Goal: Task Accomplishment & Management: Manage account settings

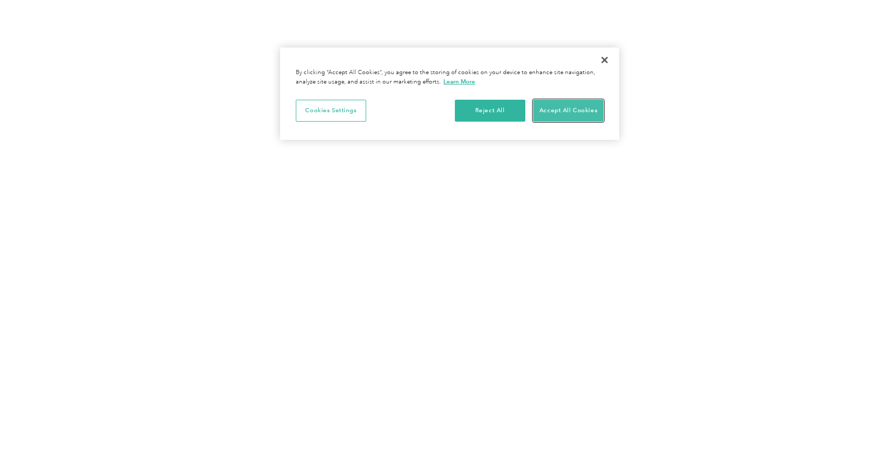
click at [584, 114] on button "Accept All Cookies" at bounding box center [568, 111] width 70 height 22
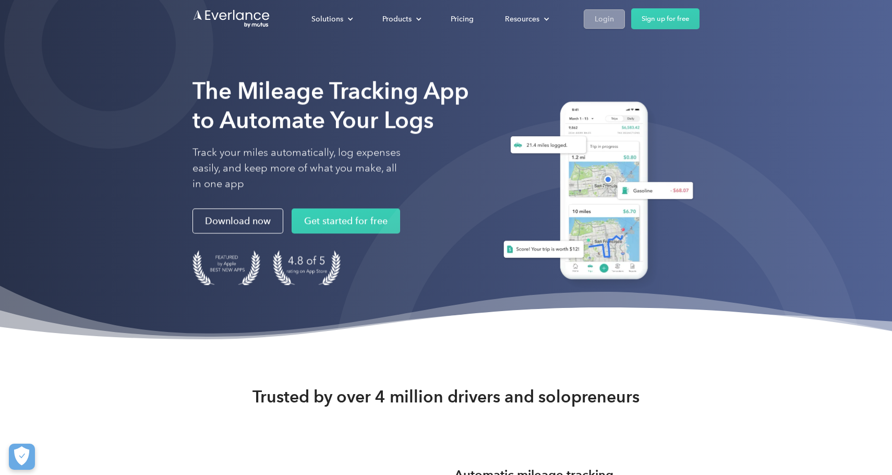
click at [595, 20] on div "Login" at bounding box center [603, 19] width 19 height 13
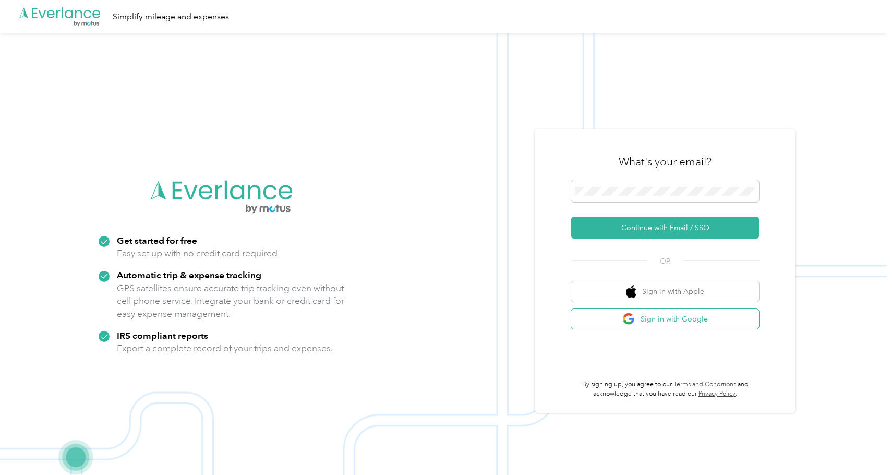
click at [662, 321] on button "Sign in with Google" at bounding box center [665, 319] width 188 height 20
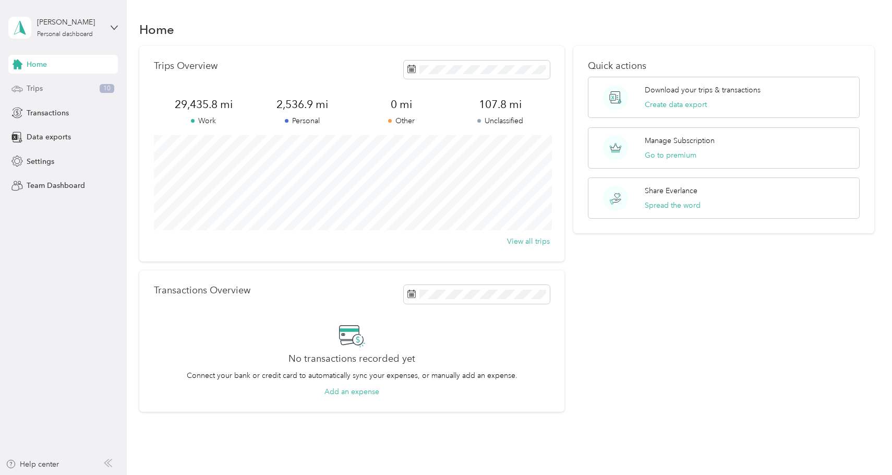
click at [77, 88] on div "Trips 10" at bounding box center [63, 88] width 110 height 19
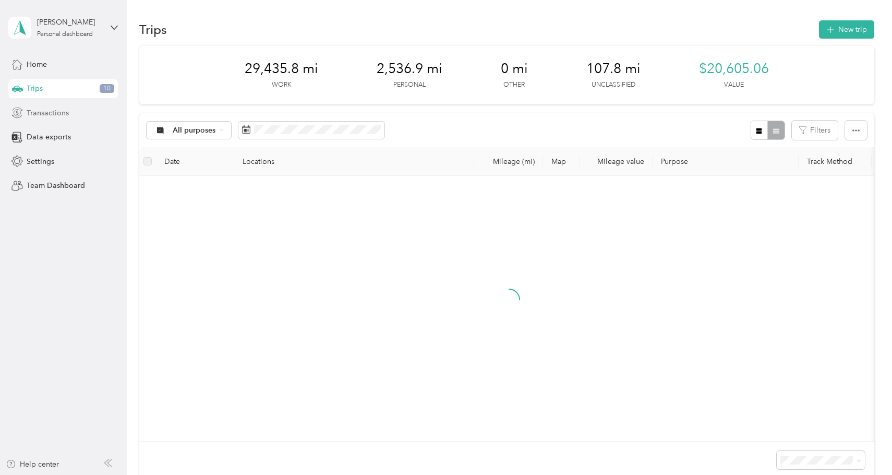
click at [77, 111] on div "Transactions" at bounding box center [63, 112] width 110 height 19
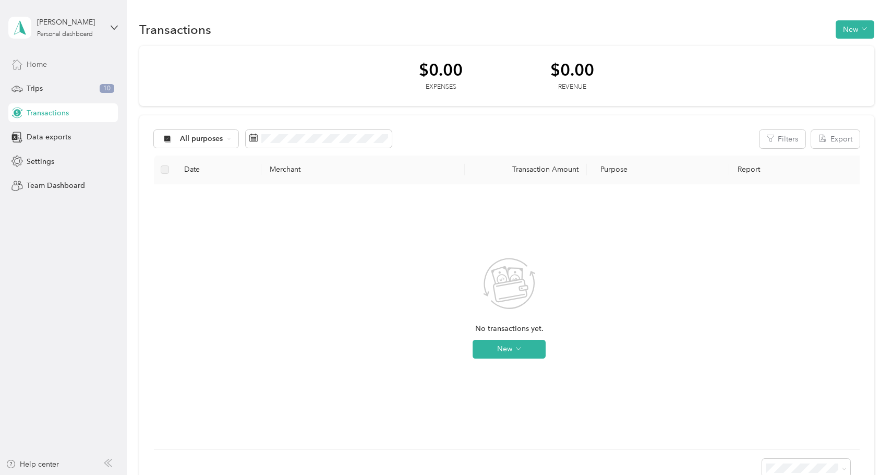
click at [60, 68] on div "Home" at bounding box center [63, 64] width 110 height 19
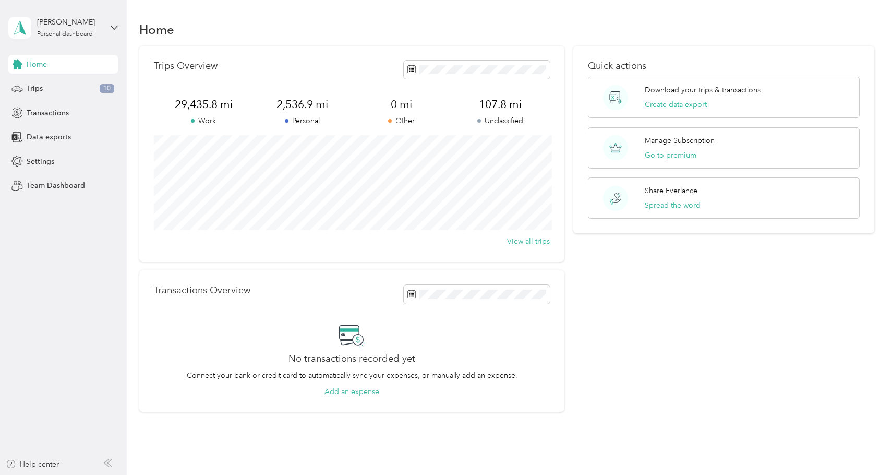
click at [459, 41] on section "Home Trips Overview 29,435.8 mi Work 2,536.9 mi Personal 0 mi Other 107.8 mi Un…" at bounding box center [506, 214] width 734 height 393
click at [346, 46] on div "Trips Overview 29,435.8 mi Work 2,536.9 mi Personal 0 mi Other 107.8 mi Unclass…" at bounding box center [351, 153] width 424 height 215
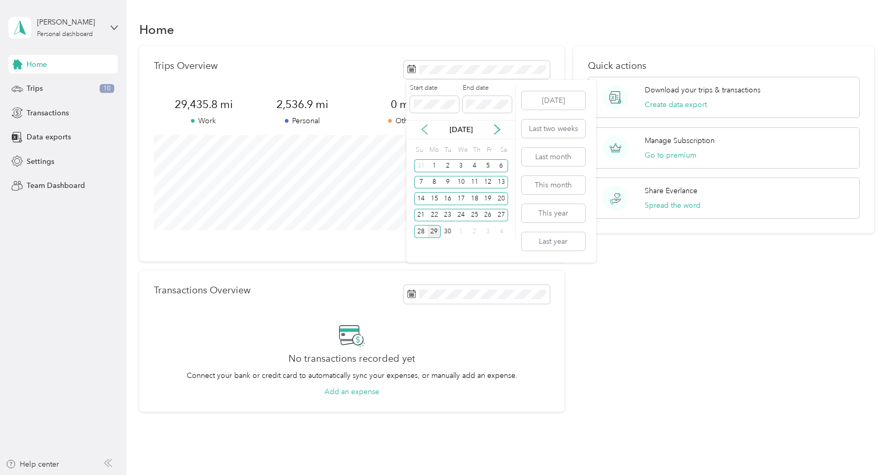
click at [423, 132] on icon at bounding box center [424, 129] width 10 height 10
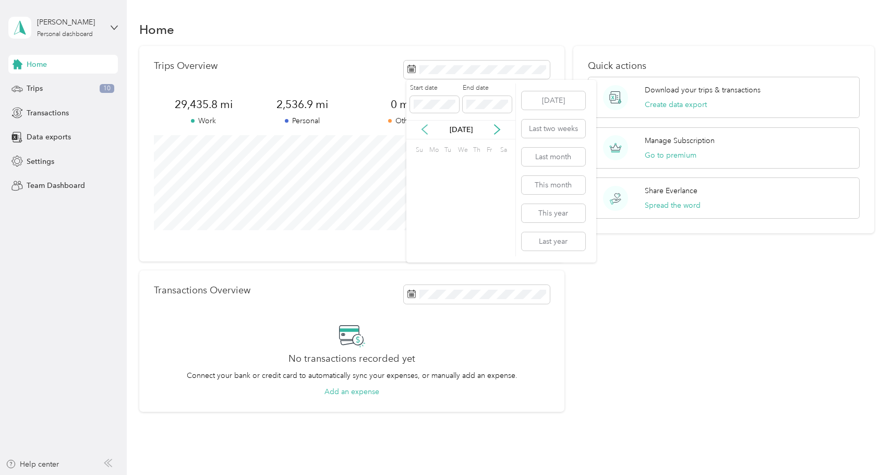
click at [423, 132] on icon at bounding box center [424, 129] width 10 height 10
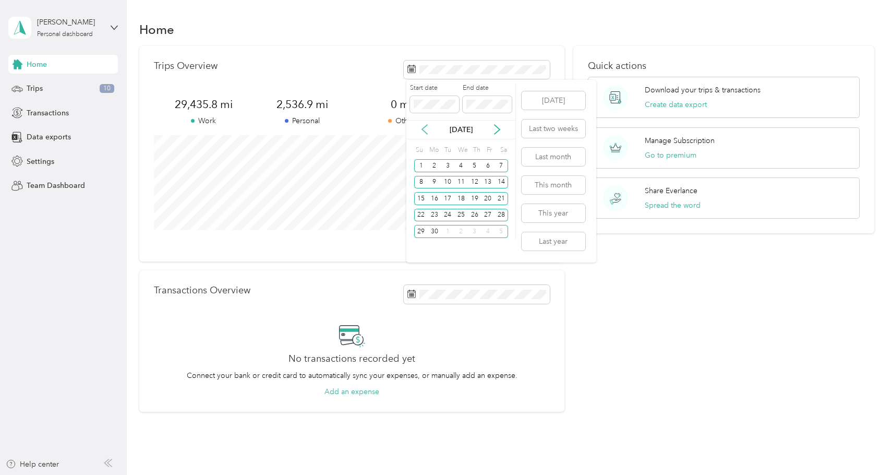
click at [423, 132] on icon at bounding box center [424, 129] width 10 height 10
click at [478, 216] on div "20" at bounding box center [475, 215] width 14 height 13
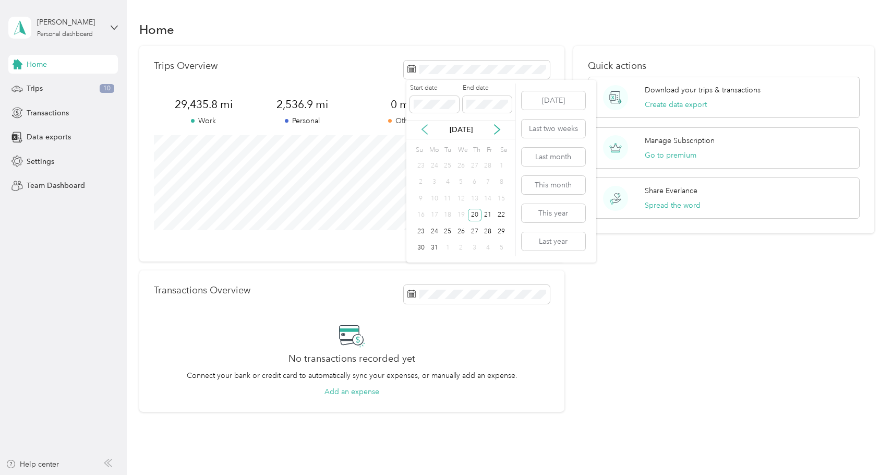
click at [424, 131] on icon at bounding box center [424, 129] width 5 height 9
click at [420, 130] on icon at bounding box center [424, 129] width 10 height 10
click at [437, 151] on div "Mo" at bounding box center [433, 150] width 11 height 15
click at [436, 162] on div "2" at bounding box center [435, 165] width 14 height 13
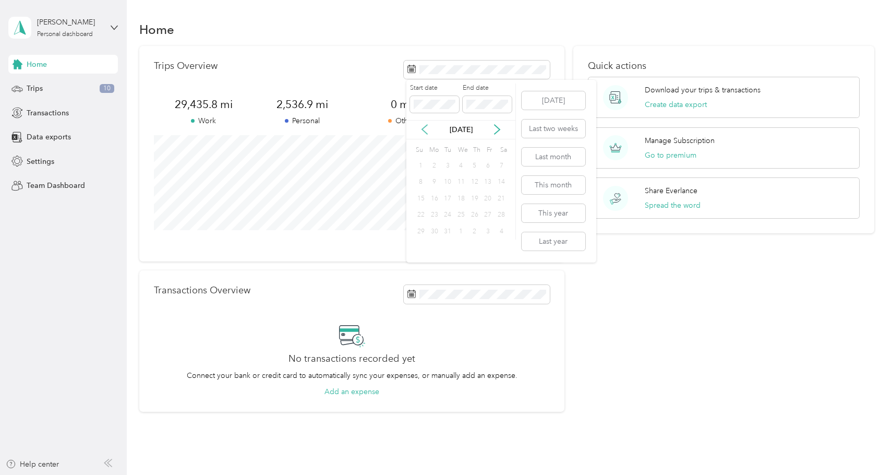
click at [423, 127] on icon at bounding box center [424, 129] width 10 height 10
click at [424, 131] on icon at bounding box center [424, 129] width 5 height 9
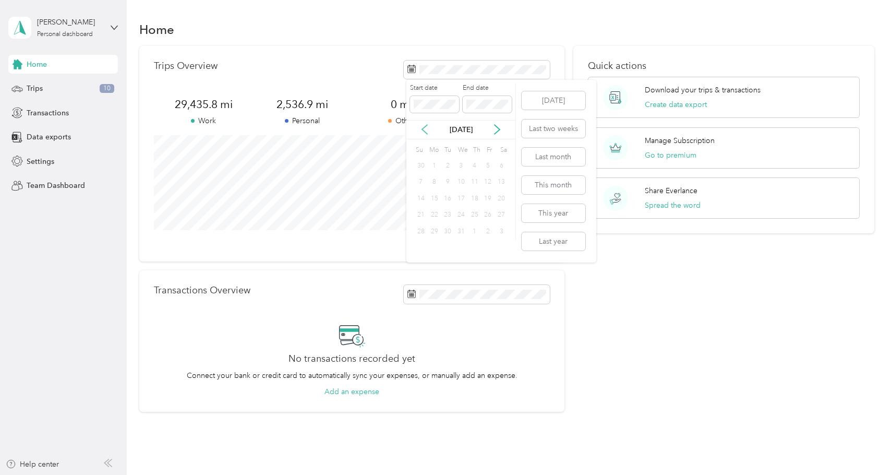
click at [424, 131] on icon at bounding box center [424, 129] width 5 height 9
click at [497, 129] on icon at bounding box center [497, 129] width 10 height 10
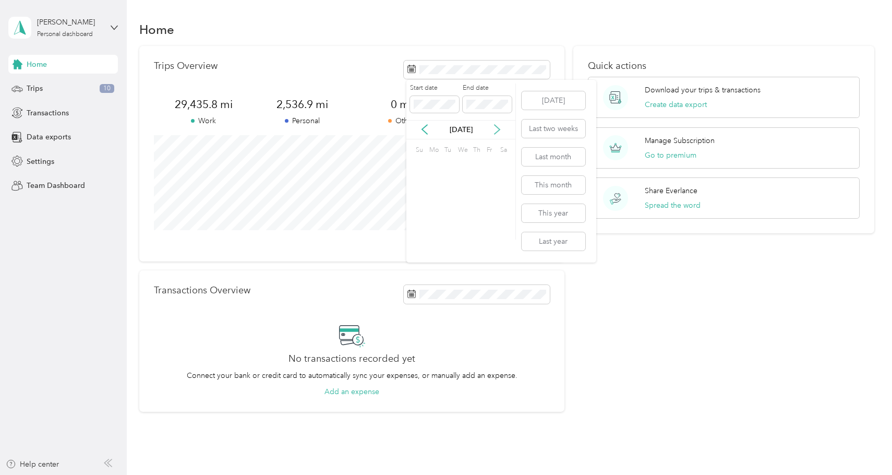
click at [497, 129] on icon at bounding box center [497, 129] width 10 height 10
click at [461, 164] on div "1" at bounding box center [461, 165] width 14 height 13
click at [448, 78] on body "Ariel Hadar Personal dashboard Home Trips 10 Transactions Data exports Settings…" at bounding box center [443, 237] width 886 height 475
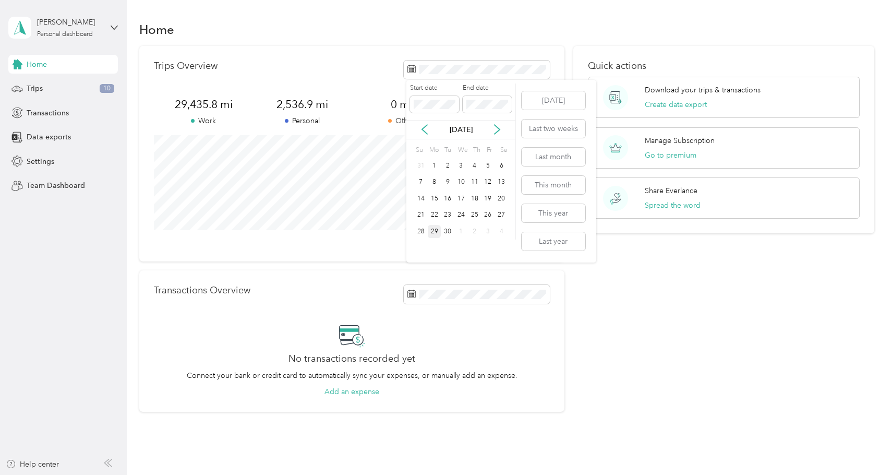
click at [435, 115] on div "Start date End date" at bounding box center [460, 101] width 109 height 37
click at [425, 128] on icon at bounding box center [424, 129] width 10 height 10
click at [424, 128] on icon at bounding box center [424, 129] width 10 height 10
click at [425, 130] on icon at bounding box center [424, 129] width 10 height 10
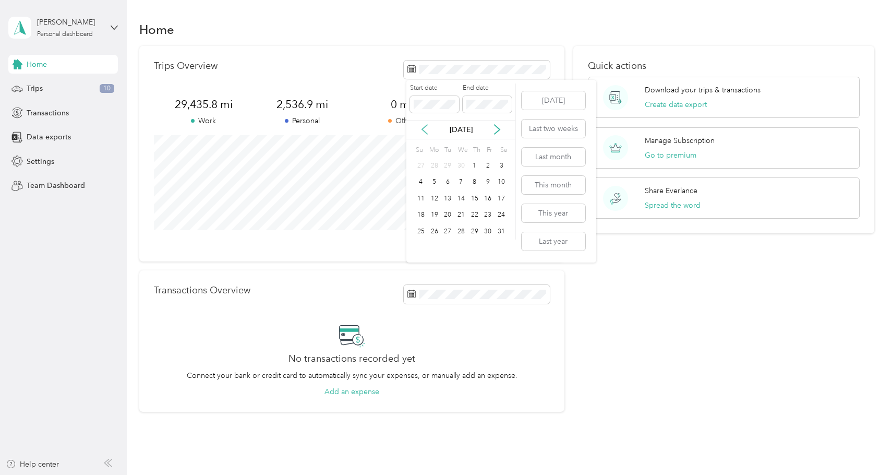
click at [425, 130] on icon at bounding box center [424, 129] width 10 height 10
click at [462, 164] on div "1" at bounding box center [461, 165] width 14 height 13
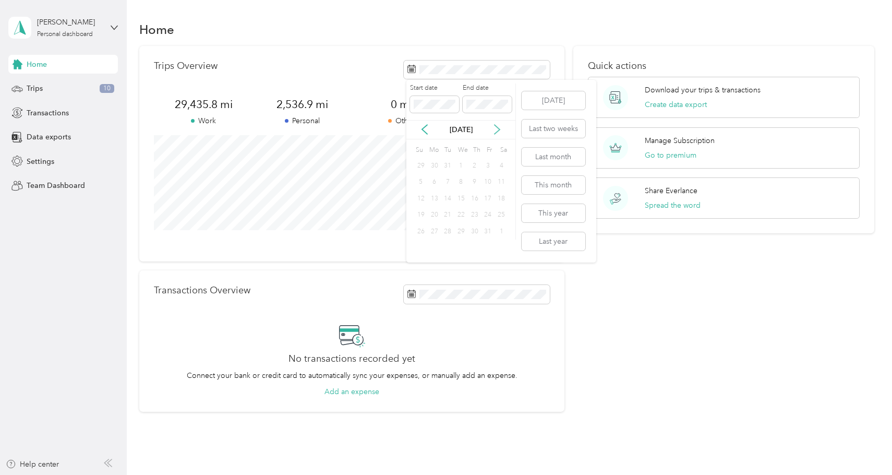
click at [499, 131] on icon at bounding box center [497, 129] width 10 height 10
click at [420, 128] on icon at bounding box center [424, 129] width 10 height 10
click at [476, 213] on div "20" at bounding box center [475, 215] width 14 height 13
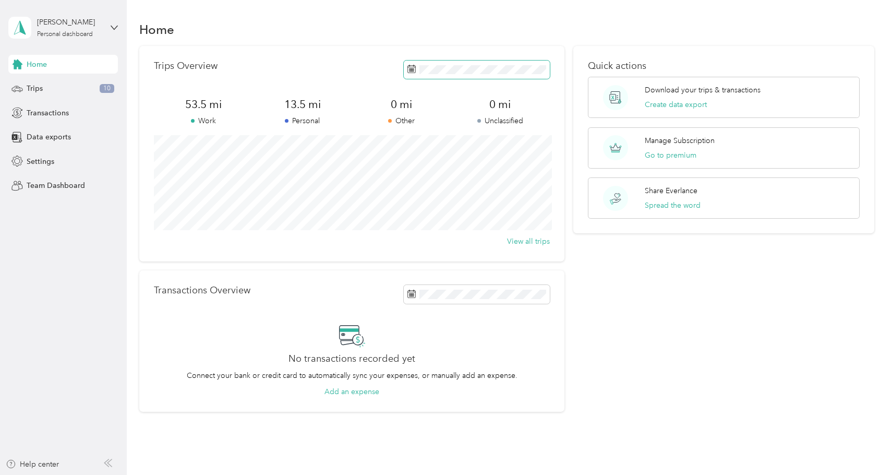
click at [478, 75] on span at bounding box center [477, 69] width 146 height 18
click at [556, 212] on button "This year" at bounding box center [553, 213] width 64 height 18
click at [93, 135] on div "Data exports" at bounding box center [63, 137] width 110 height 19
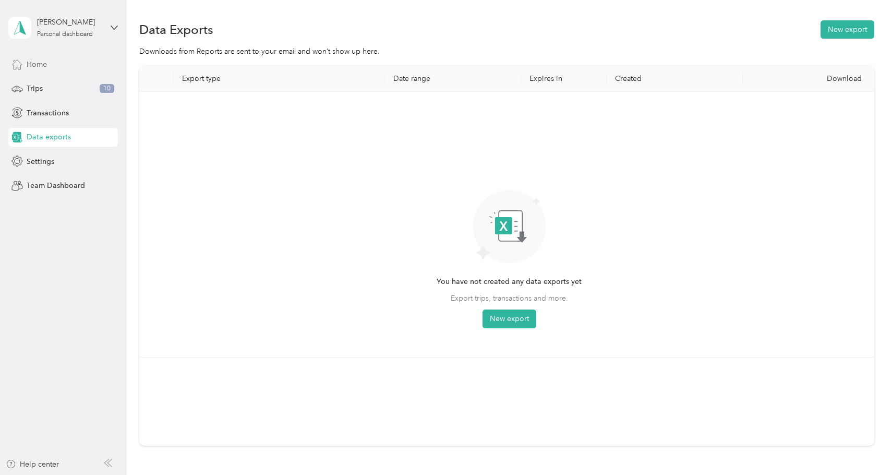
click at [62, 68] on div "Home" at bounding box center [63, 64] width 110 height 19
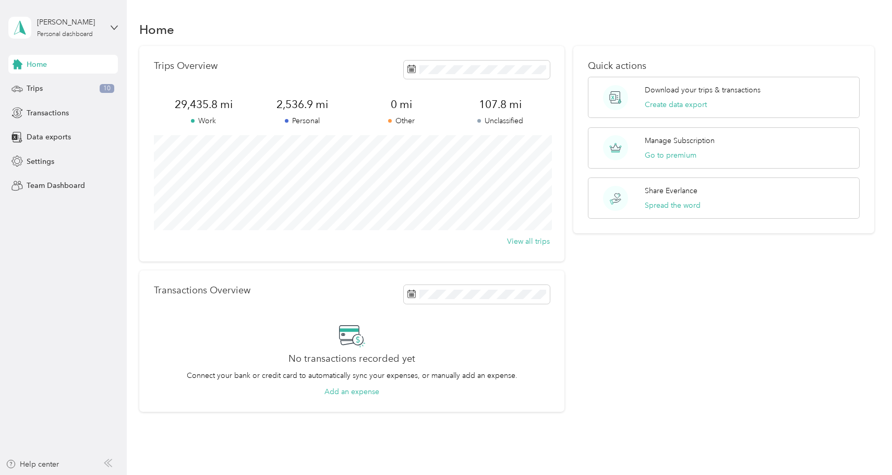
click at [704, 344] on div "Quick actions Download your trips & transactions Create data export Manage Subs…" at bounding box center [723, 229] width 300 height 366
click at [690, 16] on div "Home Trips Overview 29,435.8 mi Work 2,536.9 mi Personal 0 mi Other 107.8 mi Un…" at bounding box center [507, 234] width 760 height 468
click at [60, 93] on div "Trips 10" at bounding box center [63, 88] width 110 height 19
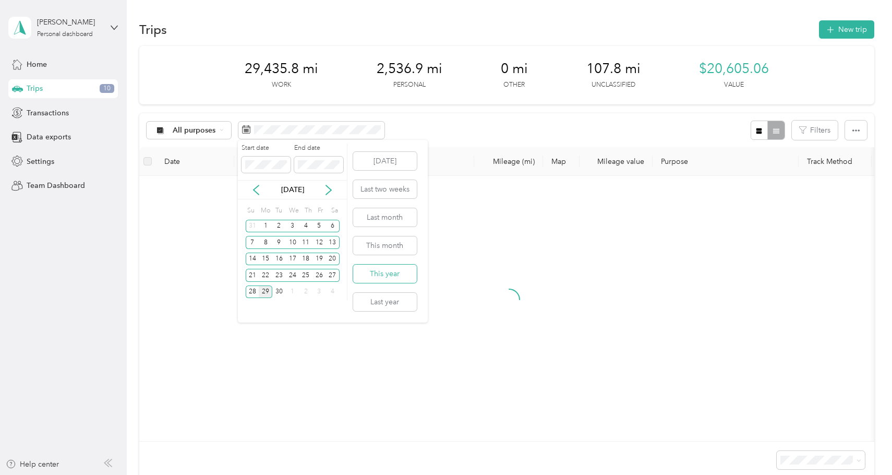
click at [401, 275] on button "This year" at bounding box center [385, 273] width 64 height 18
click at [256, 192] on icon at bounding box center [255, 189] width 5 height 9
click at [256, 190] on icon at bounding box center [256, 190] width 10 height 10
click at [254, 190] on icon at bounding box center [255, 189] width 5 height 9
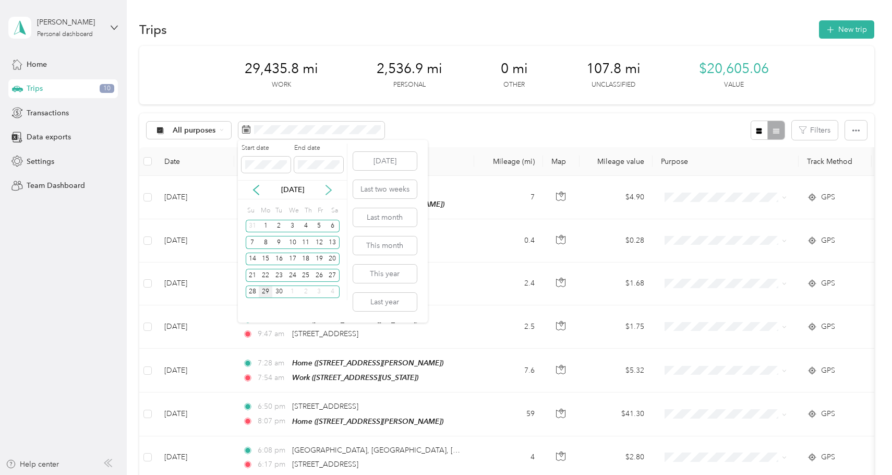
click at [329, 192] on icon at bounding box center [328, 189] width 5 height 9
click at [254, 192] on icon at bounding box center [256, 190] width 10 height 10
click at [252, 191] on icon at bounding box center [256, 190] width 10 height 10
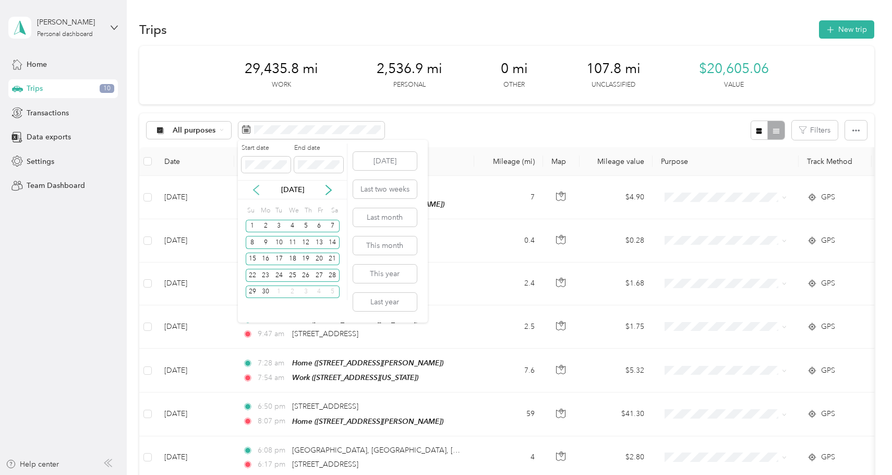
click at [252, 191] on icon at bounding box center [256, 190] width 10 height 10
click at [251, 190] on icon at bounding box center [256, 190] width 10 height 10
click at [294, 274] on div "19" at bounding box center [293, 275] width 14 height 13
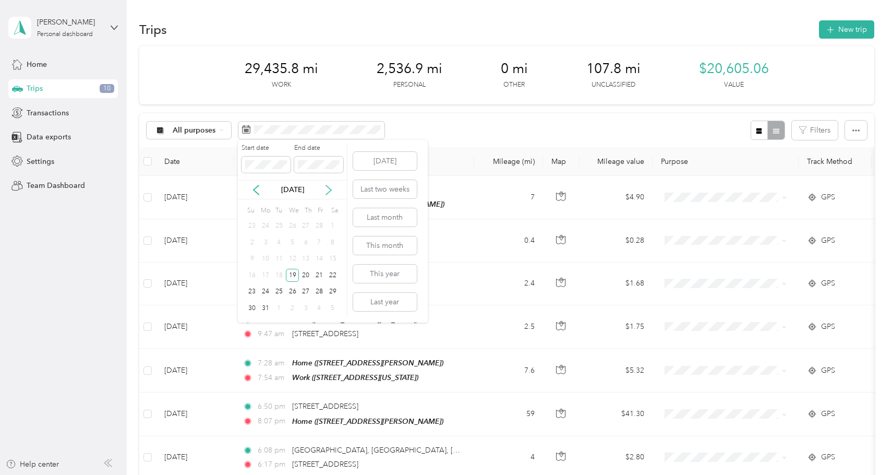
click at [329, 189] on icon at bounding box center [328, 190] width 10 height 10
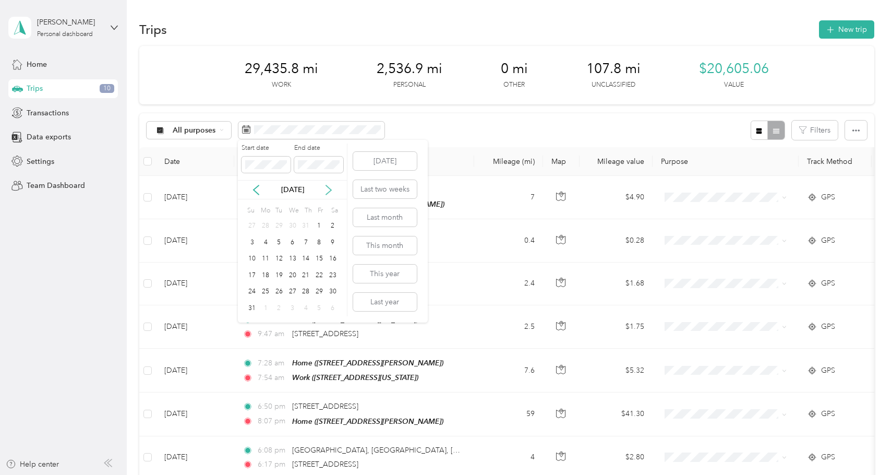
click at [329, 189] on icon at bounding box center [328, 190] width 10 height 10
click at [302, 273] on div "25" at bounding box center [306, 275] width 14 height 13
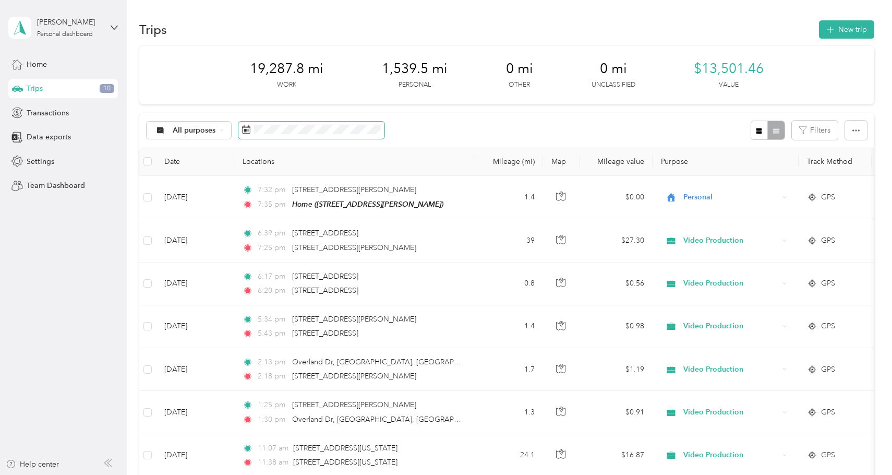
click at [326, 134] on span at bounding box center [311, 130] width 146 height 18
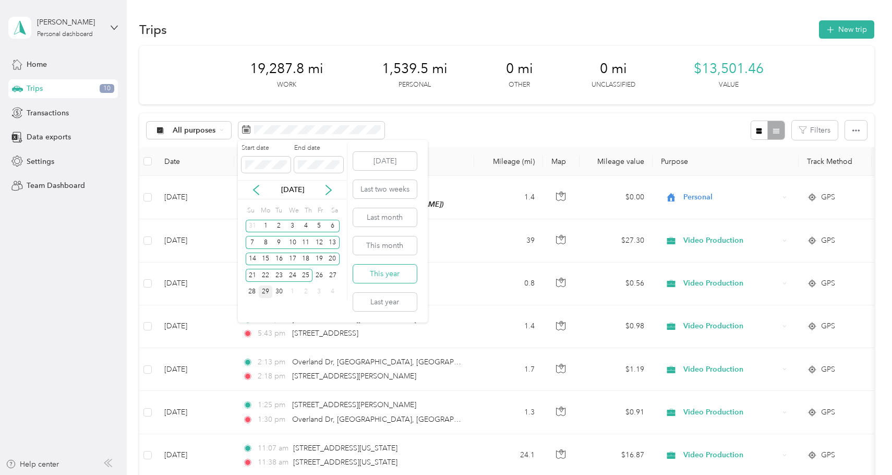
click at [393, 272] on button "This year" at bounding box center [385, 273] width 64 height 18
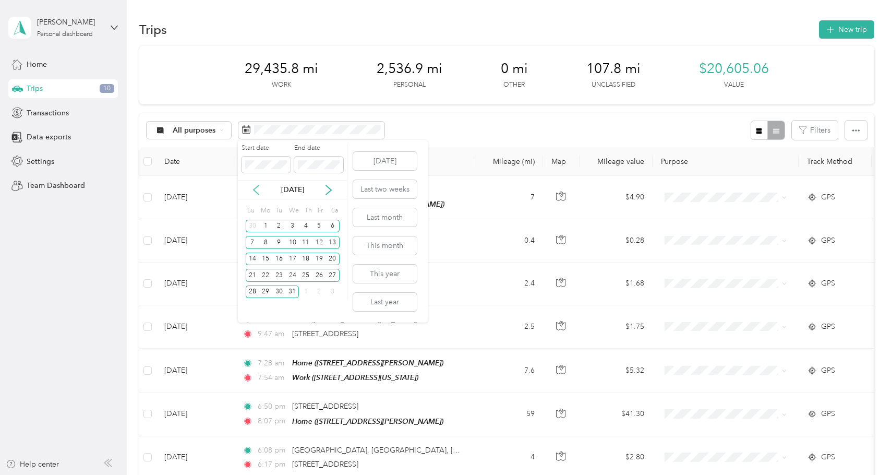
click at [253, 188] on icon at bounding box center [256, 190] width 10 height 10
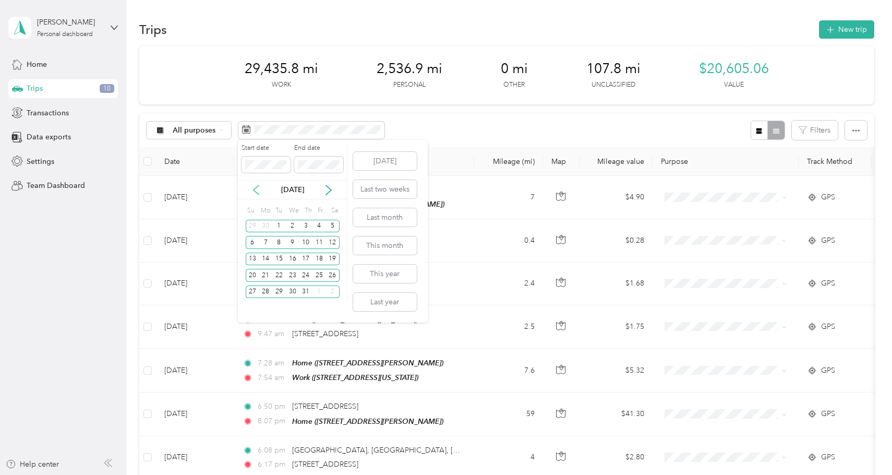
click at [253, 188] on icon at bounding box center [256, 190] width 10 height 10
click at [293, 275] on div "19" at bounding box center [293, 275] width 14 height 13
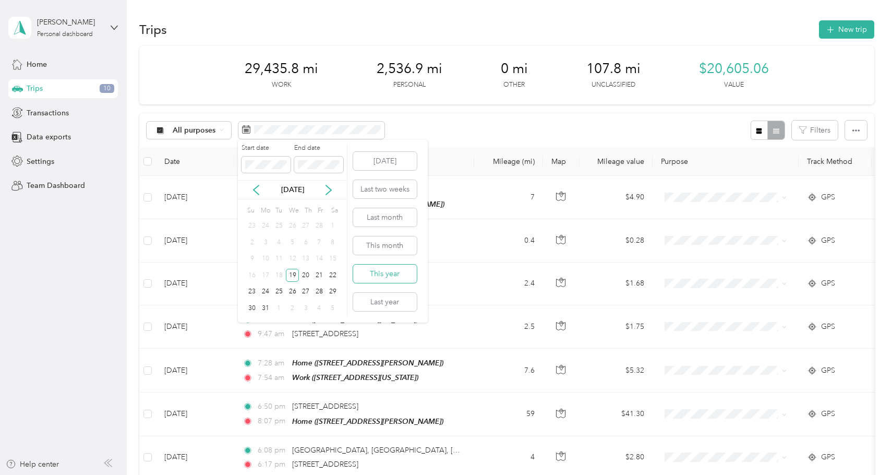
click at [398, 271] on button "This year" at bounding box center [385, 273] width 64 height 18
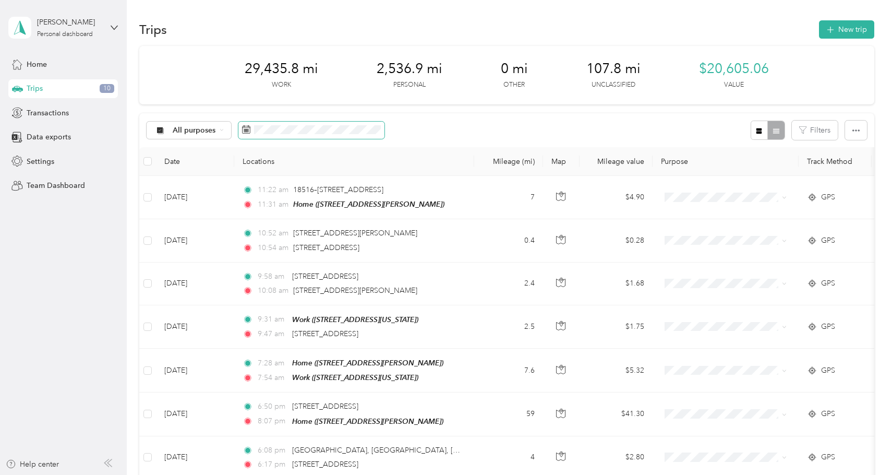
click at [287, 124] on span at bounding box center [311, 130] width 146 height 18
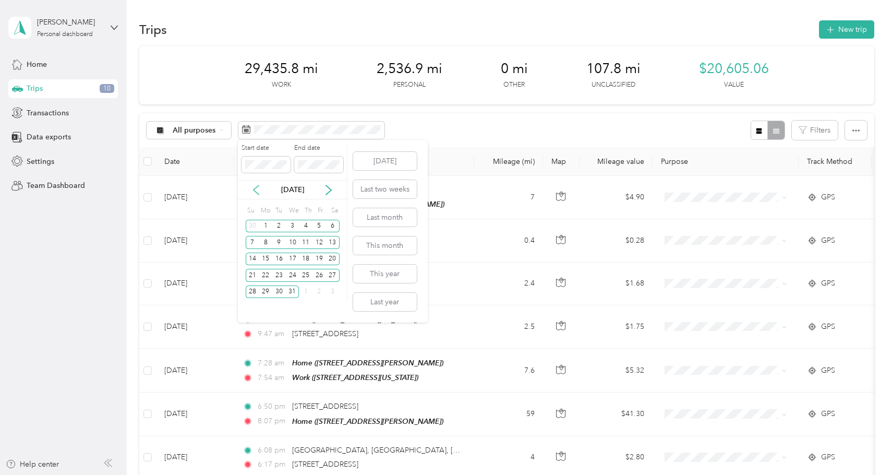
click at [257, 189] on icon at bounding box center [256, 190] width 10 height 10
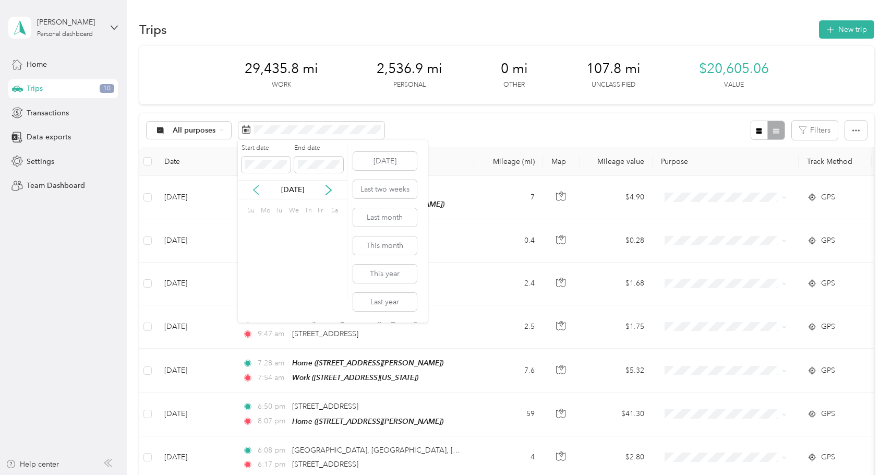
click at [257, 189] on icon at bounding box center [256, 190] width 10 height 10
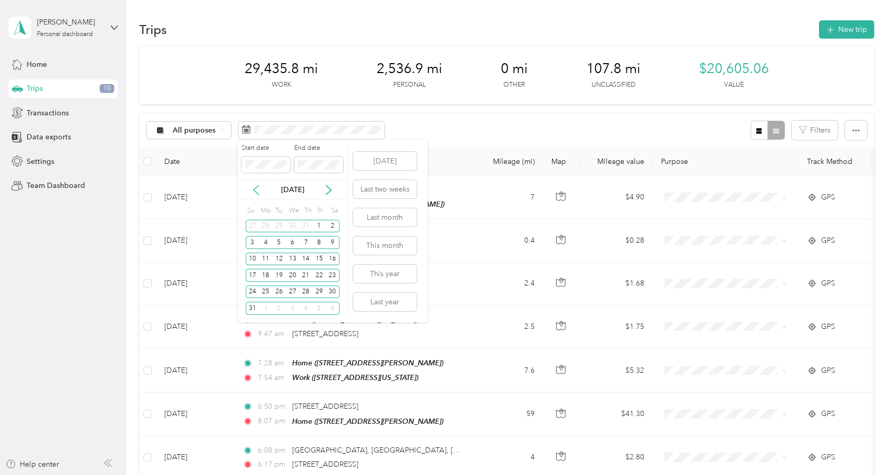
click at [257, 189] on icon at bounding box center [256, 190] width 10 height 10
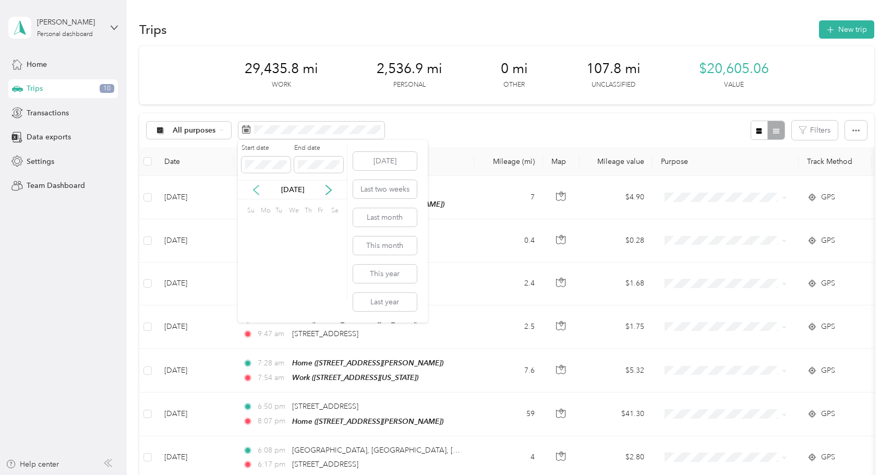
click at [257, 189] on icon at bounding box center [256, 190] width 10 height 10
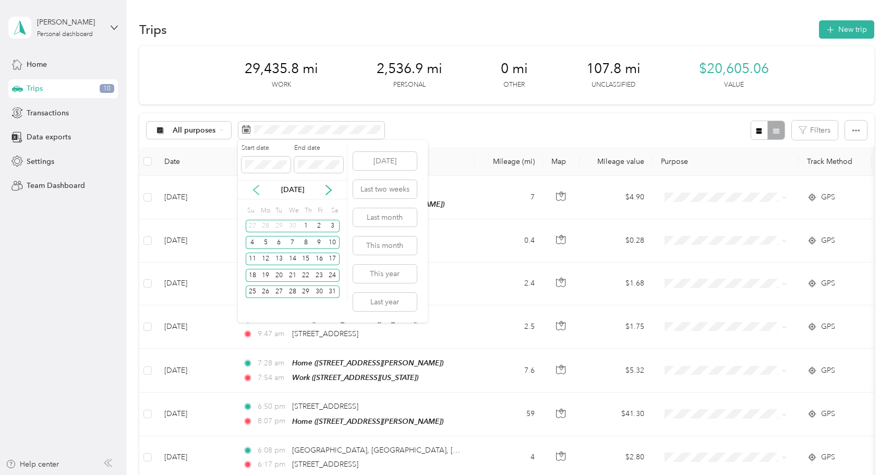
click at [257, 189] on icon at bounding box center [256, 190] width 10 height 10
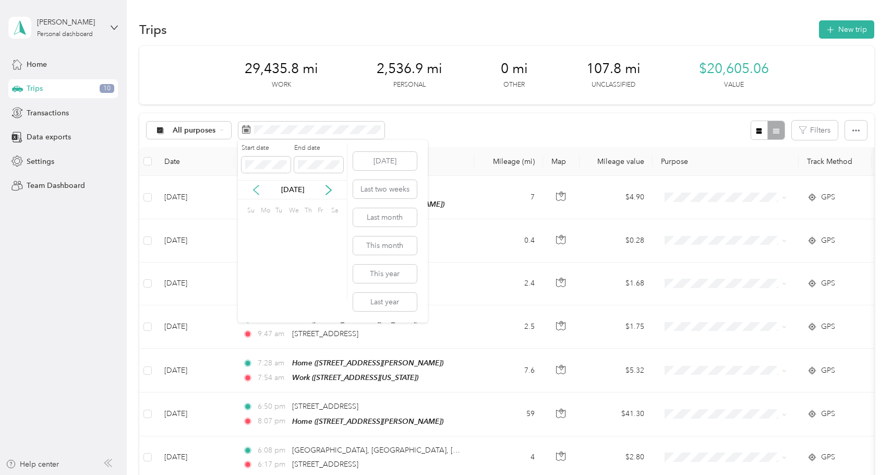
click at [257, 189] on icon at bounding box center [256, 190] width 10 height 10
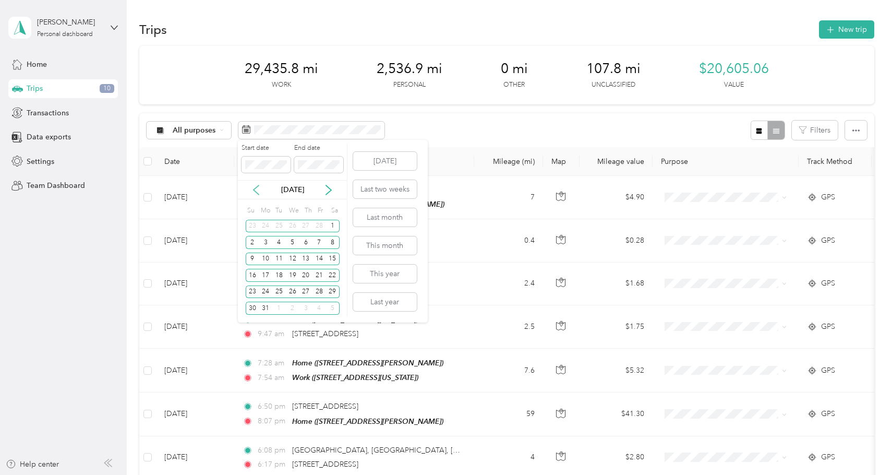
click at [257, 189] on icon at bounding box center [256, 190] width 10 height 10
click at [256, 186] on icon at bounding box center [256, 190] width 10 height 10
click at [293, 224] on div "1" at bounding box center [293, 226] width 14 height 13
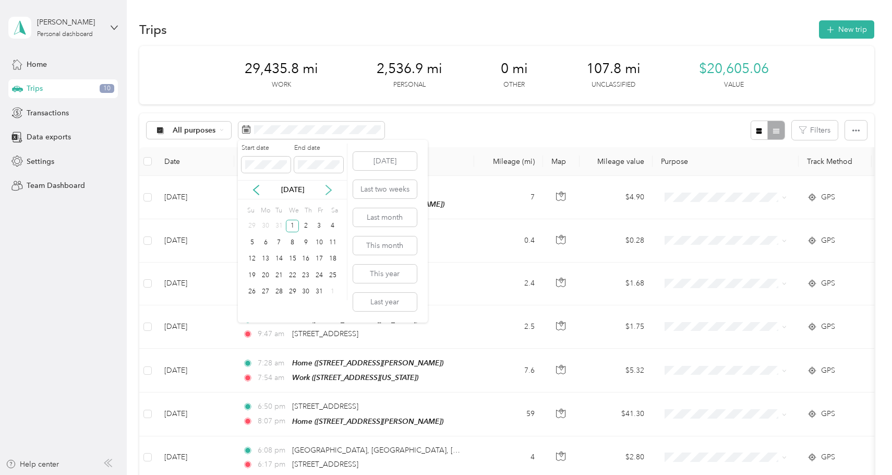
click at [329, 192] on icon at bounding box center [328, 190] width 10 height 10
click at [256, 190] on icon at bounding box center [256, 190] width 10 height 10
click at [293, 274] on div "19" at bounding box center [293, 275] width 14 height 13
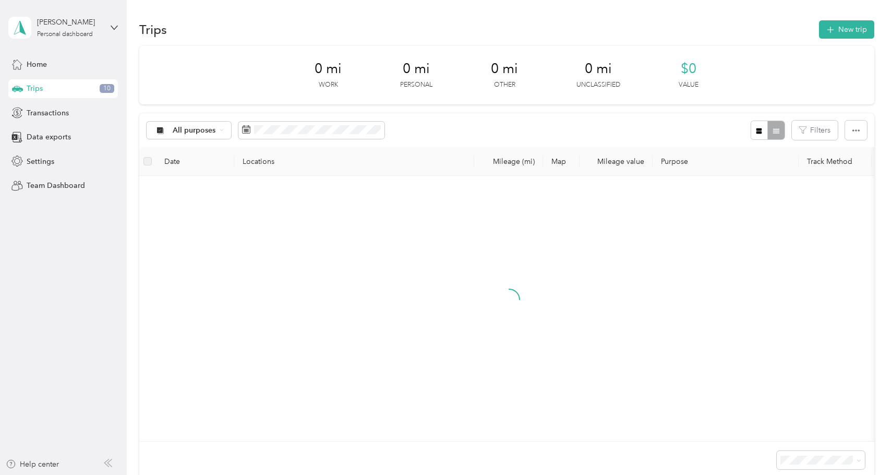
click at [455, 116] on div "All purposes Filters" at bounding box center [506, 130] width 734 height 34
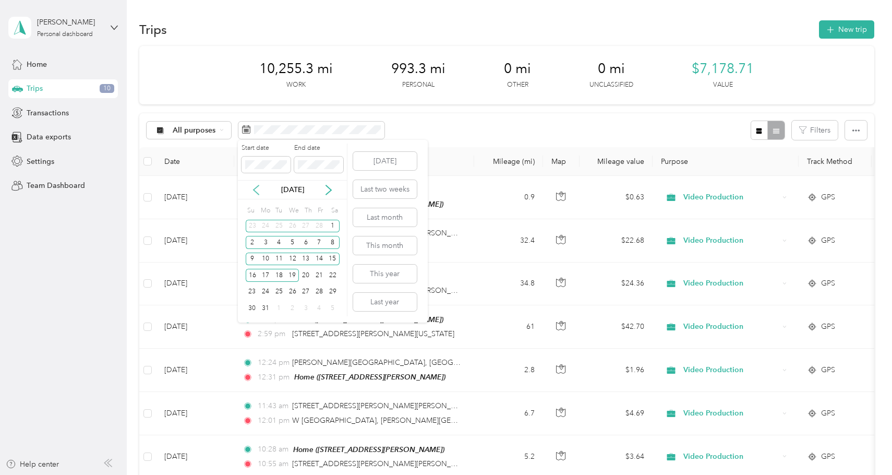
click at [255, 188] on icon at bounding box center [255, 189] width 5 height 9
click at [253, 185] on icon at bounding box center [256, 190] width 10 height 10
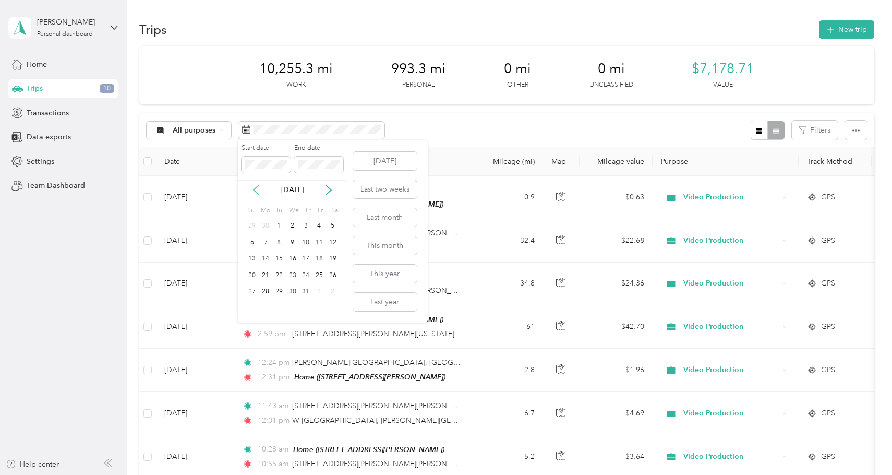
click at [253, 185] on icon at bounding box center [256, 190] width 10 height 10
click at [296, 273] on div "25" at bounding box center [293, 275] width 14 height 13
click at [336, 190] on div "Sep 2024" at bounding box center [292, 189] width 109 height 11
click at [333, 190] on icon at bounding box center [328, 190] width 10 height 10
click at [329, 189] on icon at bounding box center [328, 190] width 10 height 10
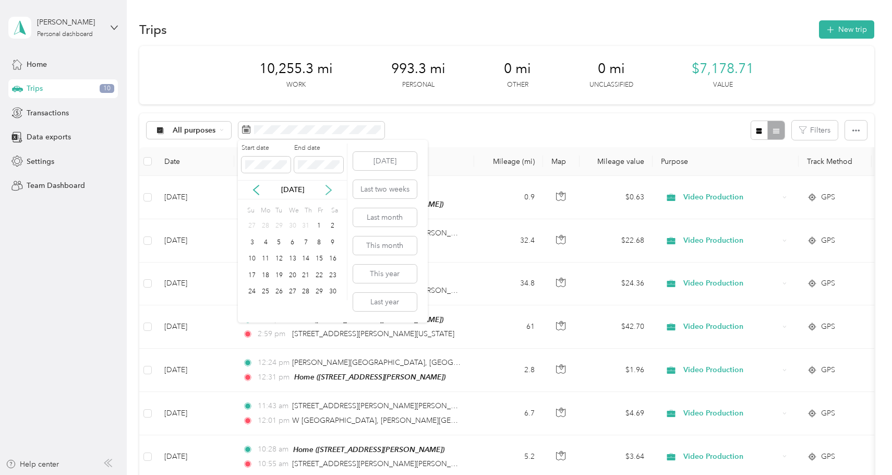
click at [329, 189] on icon at bounding box center [328, 190] width 10 height 10
click at [275, 290] on div "31" at bounding box center [279, 291] width 14 height 13
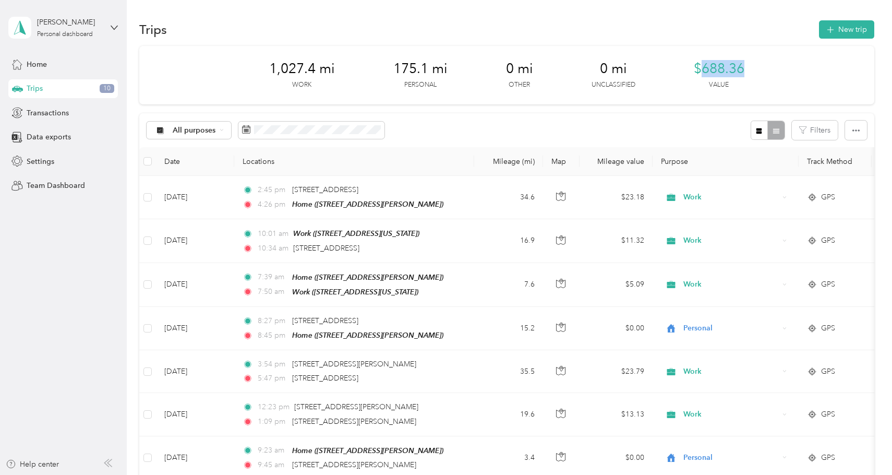
drag, startPoint x: 705, startPoint y: 64, endPoint x: 750, endPoint y: 65, distance: 45.4
click at [750, 65] on div "1,027.4 mi Work 175.1 mi Personal 0 mi Other 0 mi Unclassified $688.36 Value" at bounding box center [506, 75] width 734 height 58
copy span "688.36"
click at [283, 25] on div "Trips New trip" at bounding box center [506, 29] width 734 height 22
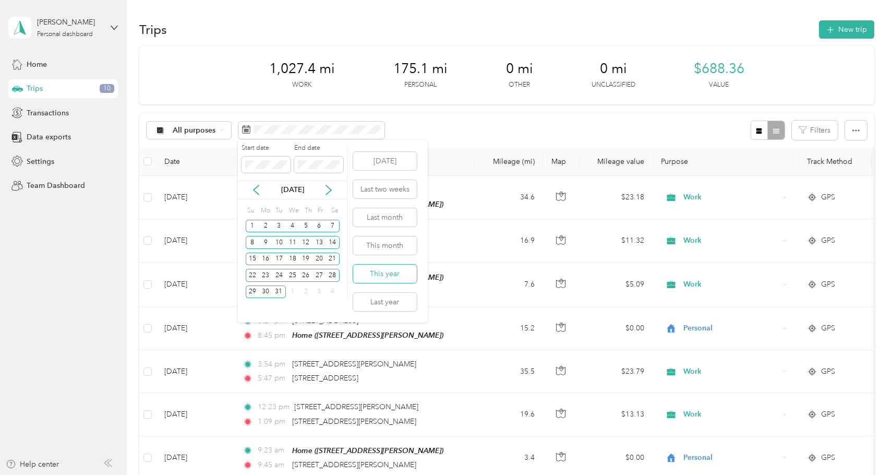
click at [409, 275] on button "This year" at bounding box center [385, 273] width 64 height 18
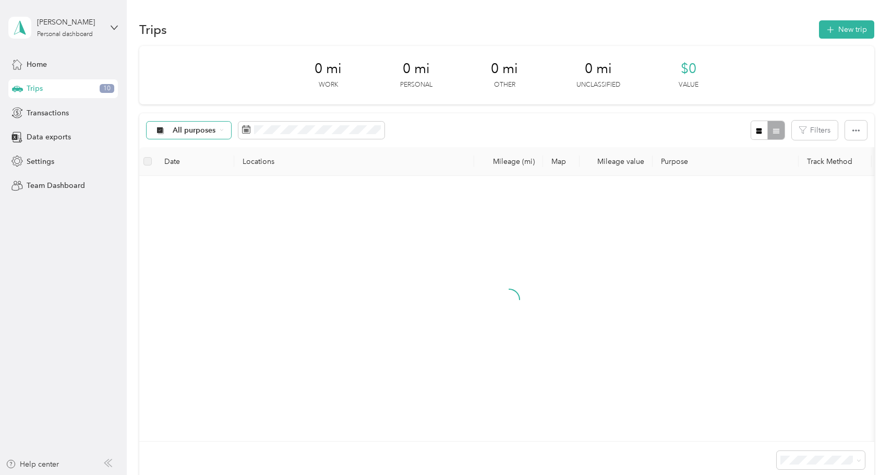
click at [188, 129] on span "All purposes" at bounding box center [194, 130] width 43 height 7
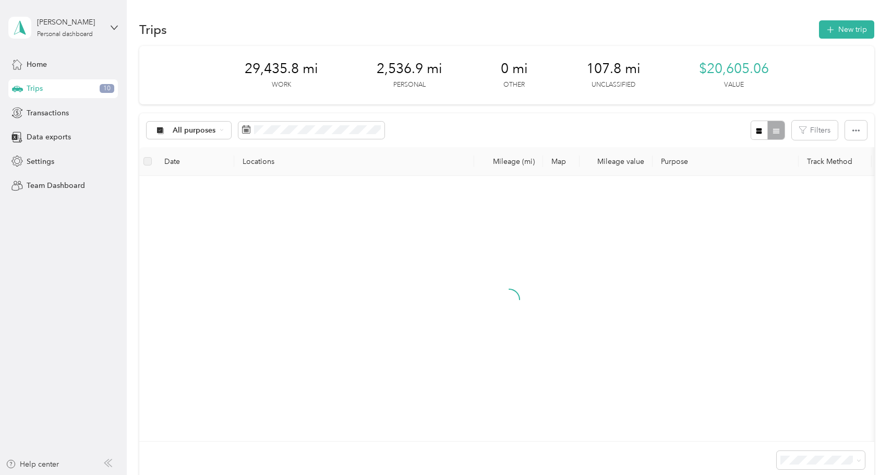
click at [218, 71] on div "29,435.8 mi Work 2,536.9 mi Personal 0 mi Other 107.8 mi Unclassified $20,605.0…" at bounding box center [506, 75] width 734 height 58
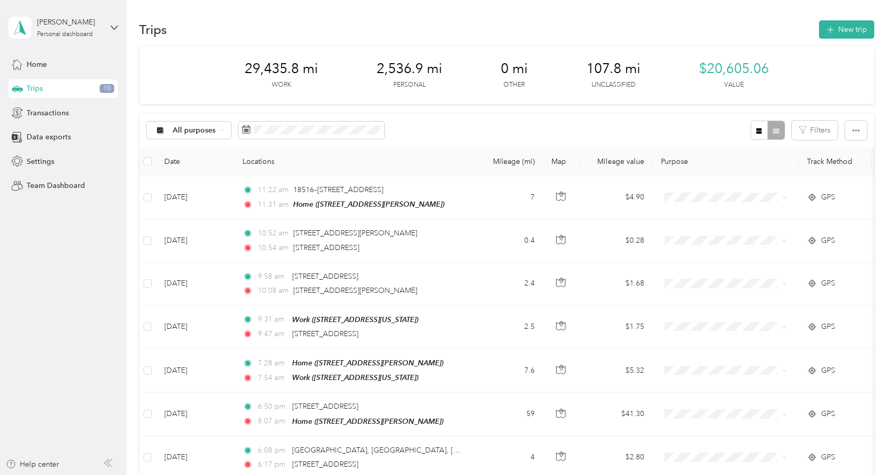
click at [188, 140] on div "All purposes Filters" at bounding box center [506, 130] width 734 height 34
click at [191, 139] on div "All purposes" at bounding box center [189, 130] width 84 height 18
click at [189, 180] on span "Work" at bounding box center [203, 185] width 60 height 11
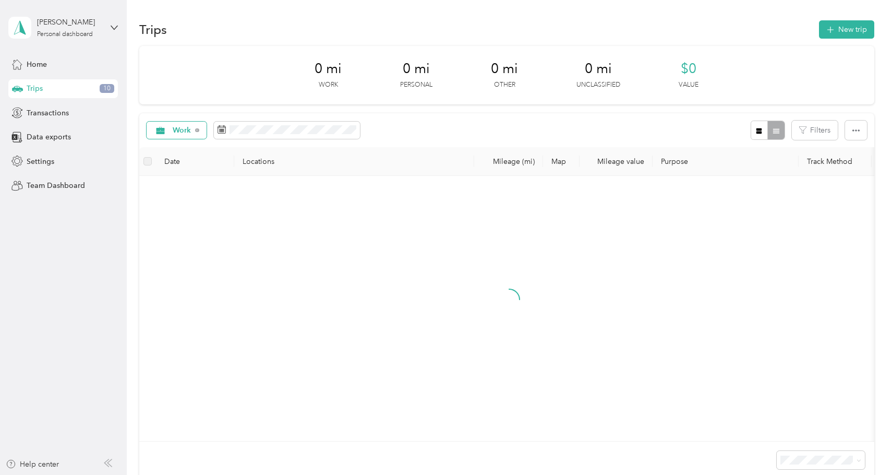
click at [181, 130] on span "Work" at bounding box center [182, 130] width 19 height 7
click at [205, 220] on span "Video Production" at bounding box center [203, 221] width 60 height 11
click at [195, 133] on span "Video Production" at bounding box center [203, 130] width 60 height 7
click at [201, 191] on ol "All purposes Unclassified Work Personal Video Production Other Charity Medical …" at bounding box center [200, 213] width 106 height 146
click at [201, 86] on div "0 mi Work 0 mi Personal 0 mi Other 0 mi Unclassified $0 Value" at bounding box center [506, 75] width 734 height 58
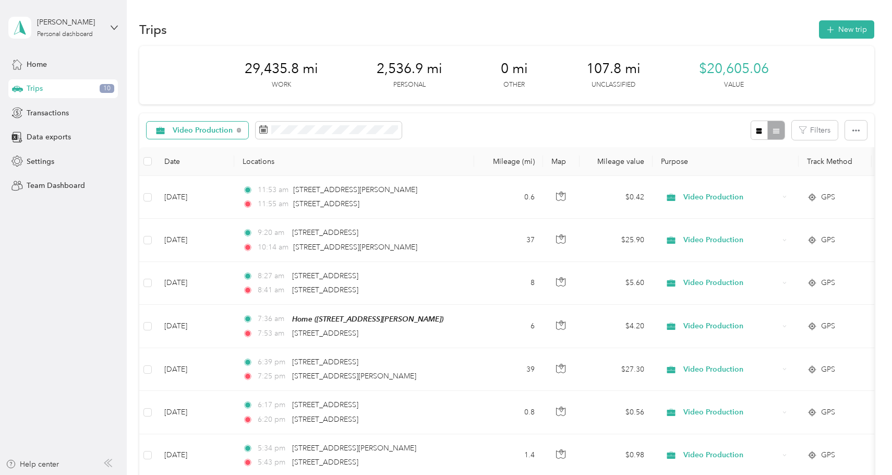
click at [191, 130] on span "Video Production" at bounding box center [203, 130] width 60 height 7
click at [199, 192] on ol "All purposes Unclassified Work Personal Video Production Other Charity Medical …" at bounding box center [200, 213] width 106 height 146
click at [212, 128] on span "Video Production" at bounding box center [203, 130] width 60 height 7
click at [209, 188] on span "Work" at bounding box center [209, 185] width 73 height 11
click at [853, 129] on button "button" at bounding box center [856, 129] width 22 height 19
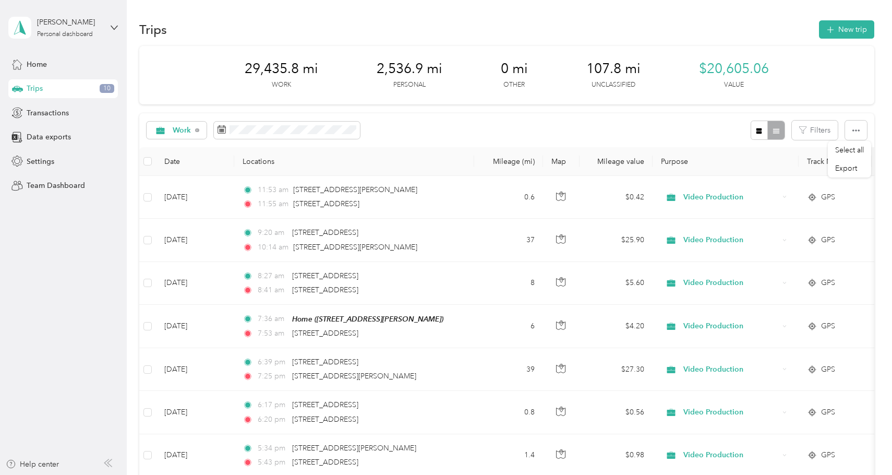
click at [832, 114] on div "Work Filters" at bounding box center [506, 130] width 734 height 34
click at [823, 128] on button "Filters" at bounding box center [815, 129] width 46 height 19
click at [742, 140] on div "Work Filters" at bounding box center [506, 130] width 734 height 34
click at [299, 121] on span at bounding box center [287, 130] width 146 height 18
click at [299, 136] on span at bounding box center [287, 130] width 146 height 18
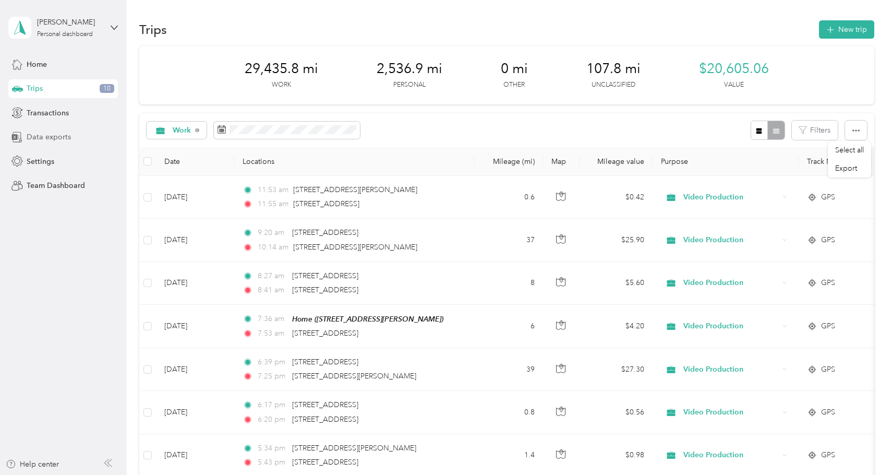
click at [66, 139] on span "Data exports" at bounding box center [49, 136] width 44 height 11
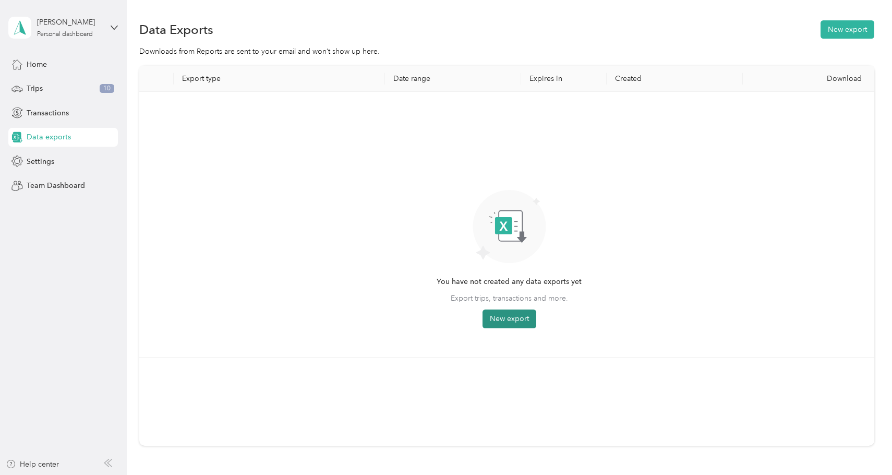
click at [502, 315] on button "New export" at bounding box center [509, 318] width 54 height 19
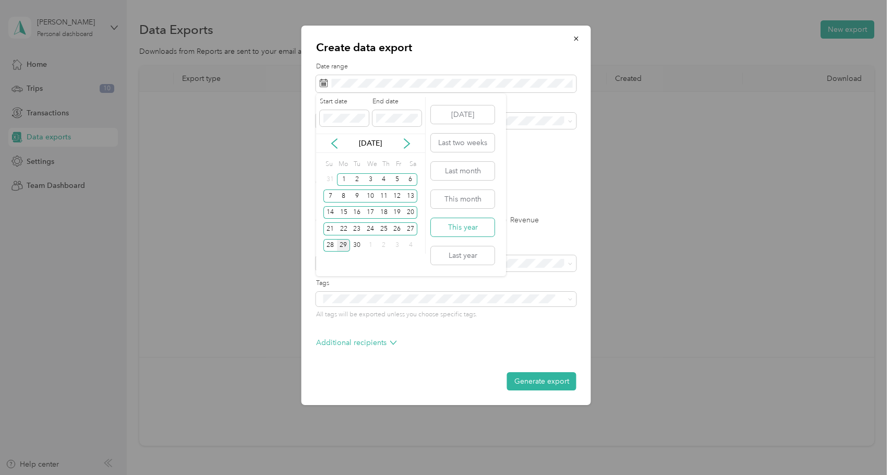
click at [479, 225] on button "This year" at bounding box center [463, 227] width 64 height 18
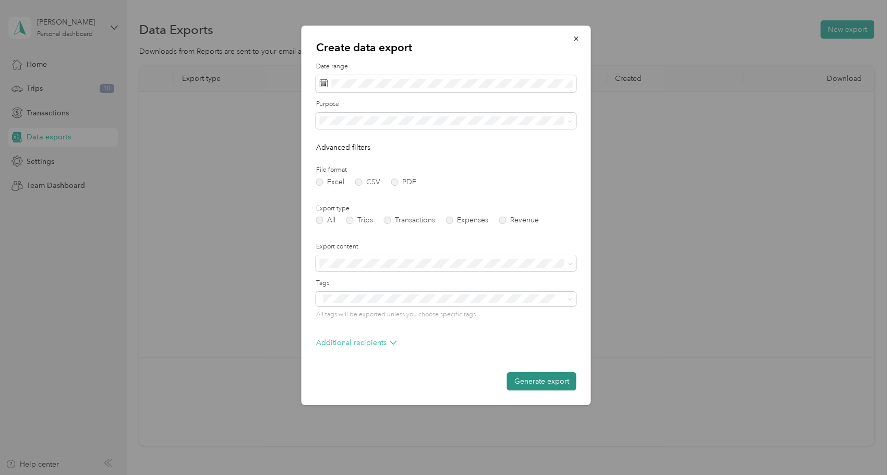
click at [547, 384] on button "Generate export" at bounding box center [541, 381] width 69 height 18
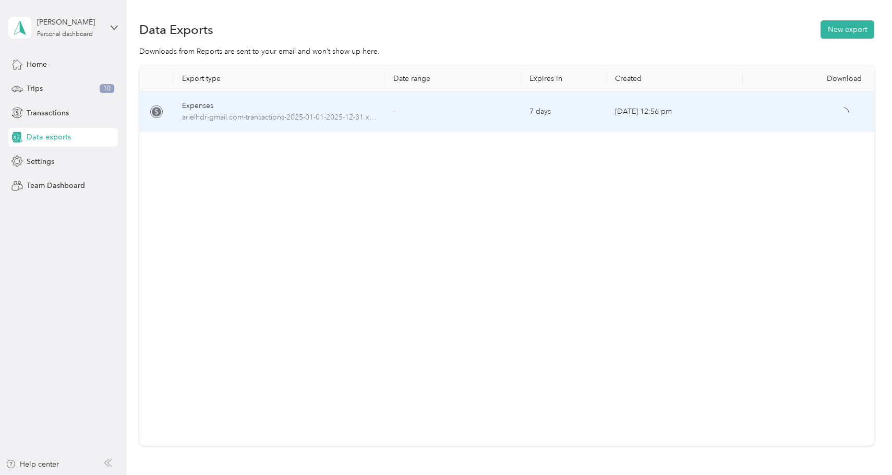
click at [764, 107] on div at bounding box center [810, 111] width 119 height 11
click at [847, 113] on icon "button" at bounding box center [844, 111] width 9 height 9
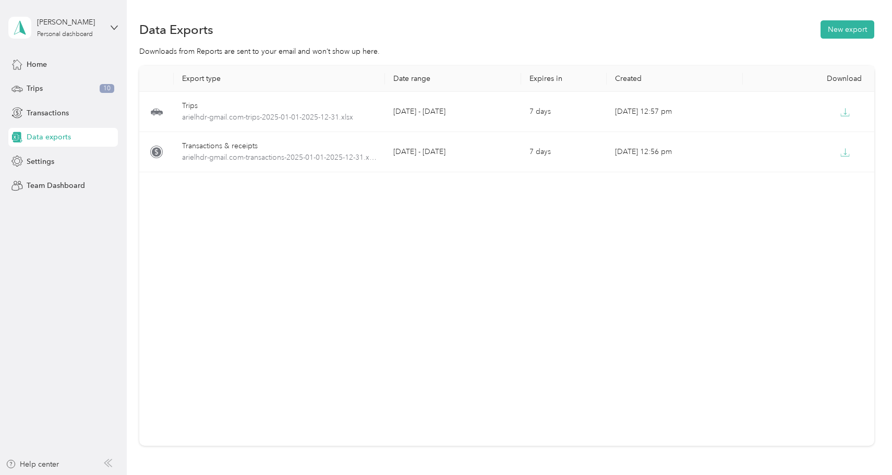
click at [202, 266] on div "Export type Date range Expires in Created Download Trips arielhdr-gmail.com-tri…" at bounding box center [506, 256] width 734 height 380
click at [68, 91] on div "Trips 10" at bounding box center [63, 88] width 110 height 19
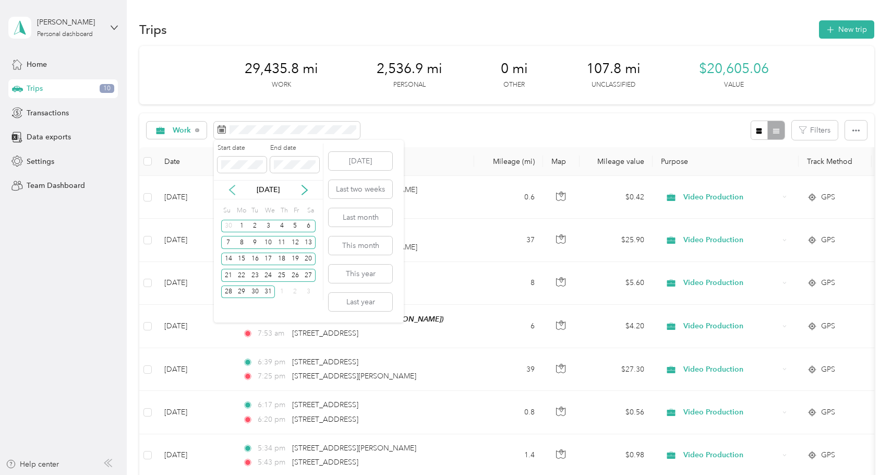
click at [236, 192] on icon at bounding box center [232, 190] width 10 height 10
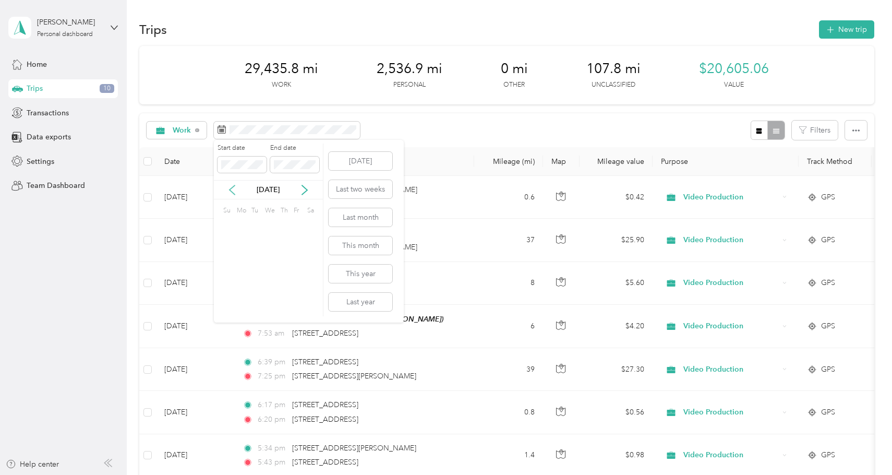
click at [236, 192] on icon at bounding box center [232, 190] width 10 height 10
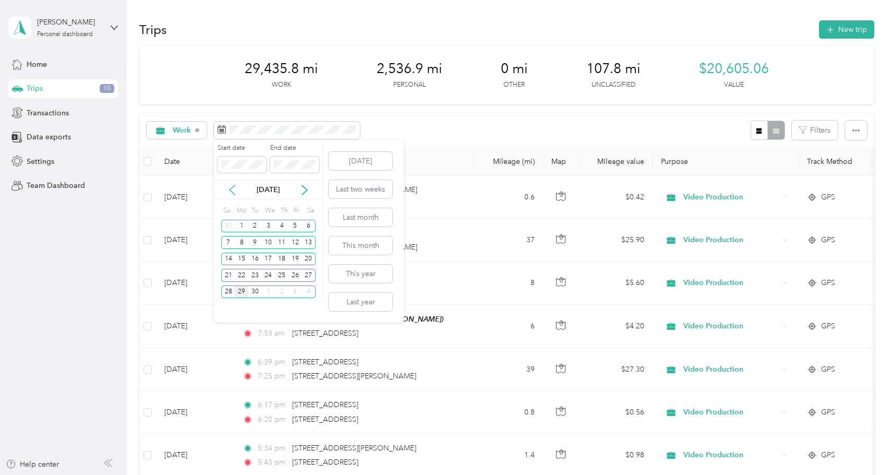
click at [235, 192] on icon at bounding box center [232, 190] width 10 height 10
click at [235, 191] on icon at bounding box center [232, 190] width 10 height 10
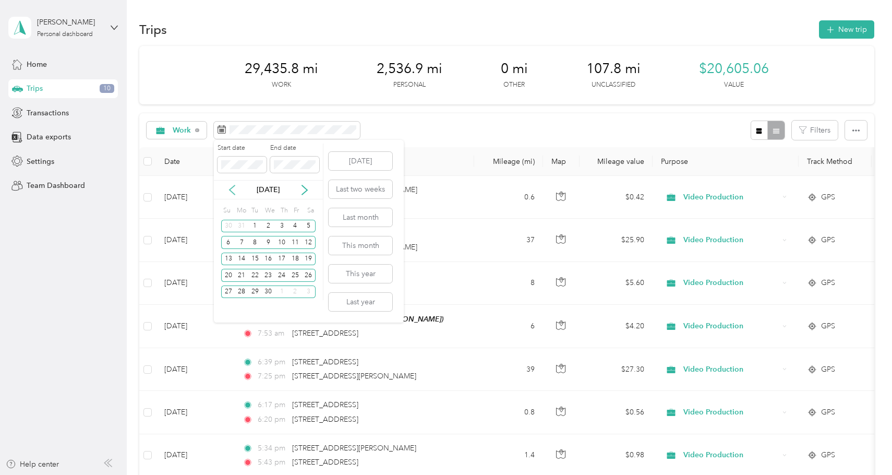
click at [235, 191] on icon at bounding box center [232, 190] width 10 height 10
click at [267, 274] on div "19" at bounding box center [269, 275] width 14 height 13
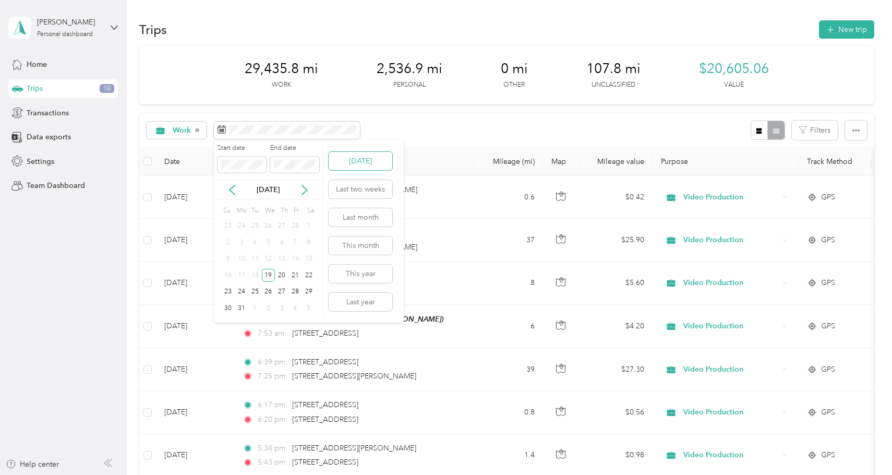
click at [357, 162] on button "Today" at bounding box center [361, 161] width 64 height 18
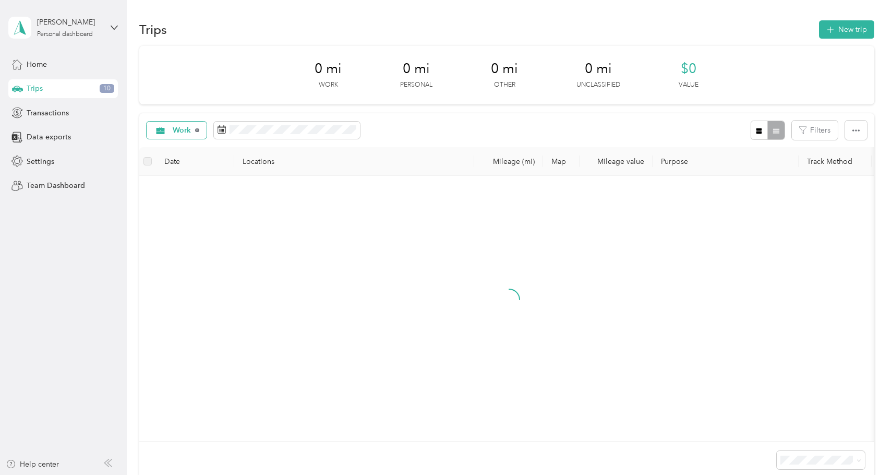
click at [197, 131] on icon at bounding box center [197, 130] width 4 height 4
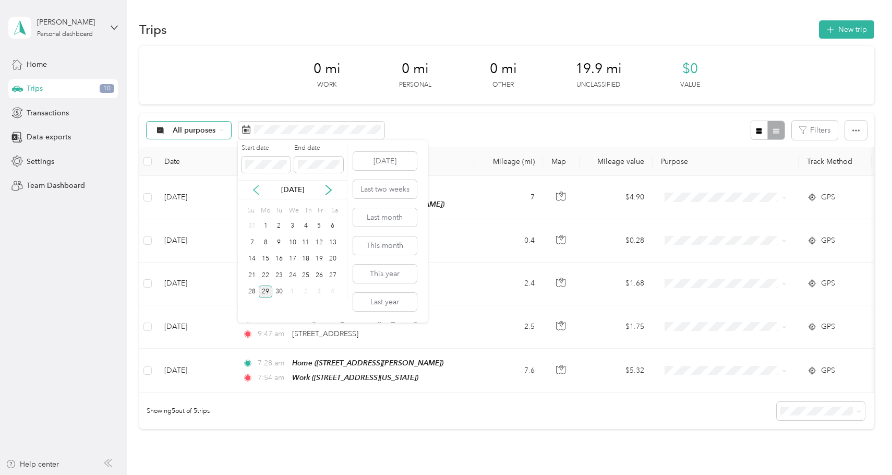
click at [252, 192] on icon at bounding box center [256, 190] width 10 height 10
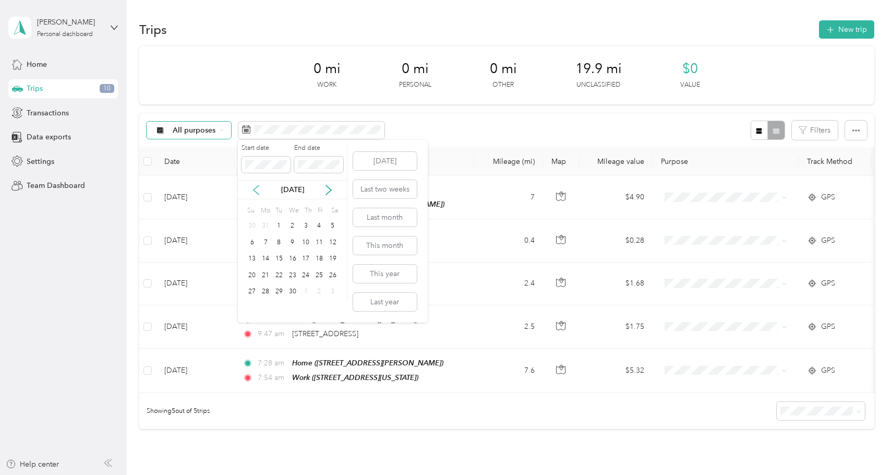
click at [252, 192] on icon at bounding box center [256, 190] width 10 height 10
click at [295, 273] on div "19" at bounding box center [293, 275] width 14 height 13
click at [329, 191] on icon at bounding box center [328, 190] width 10 height 10
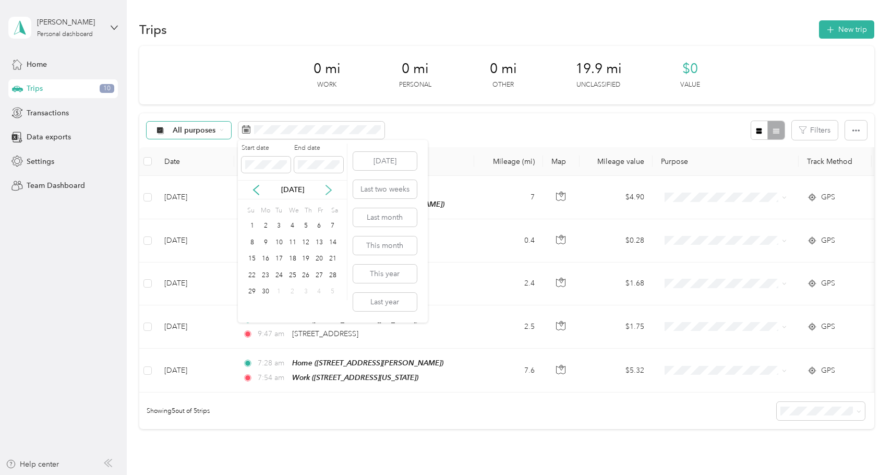
click at [329, 191] on icon at bounding box center [328, 190] width 10 height 10
click at [253, 191] on icon at bounding box center [256, 190] width 10 height 10
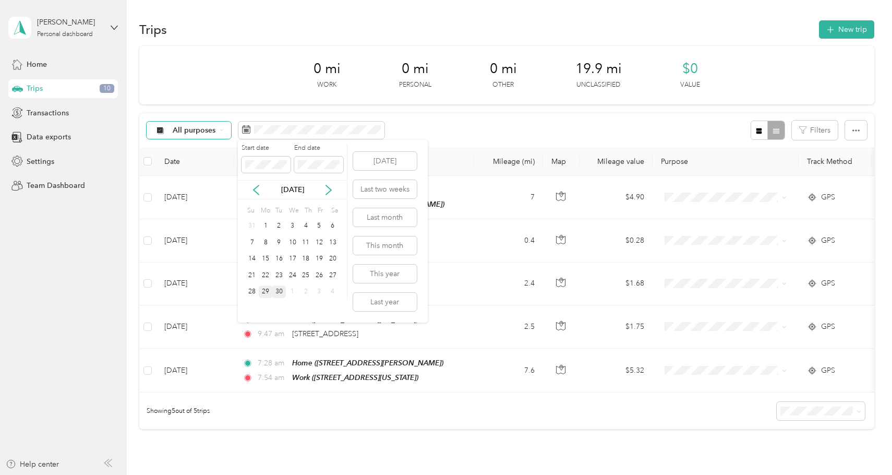
click at [280, 291] on div "30" at bounding box center [279, 291] width 14 height 13
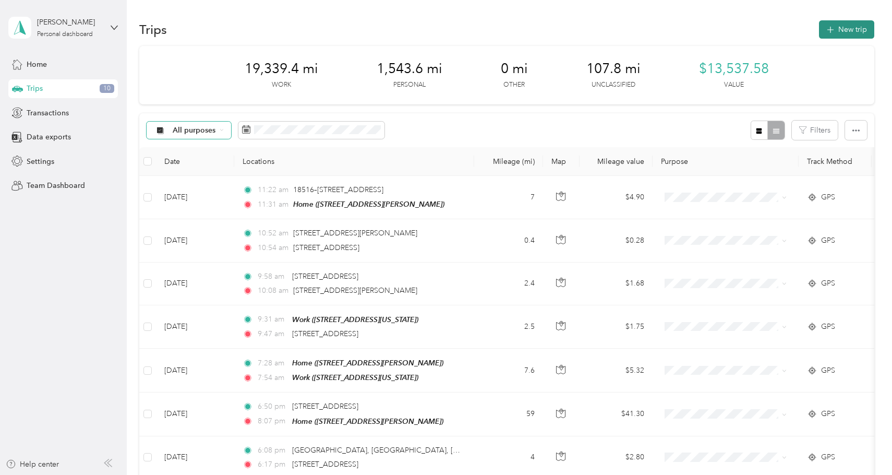
click at [864, 37] on button "New trip" at bounding box center [846, 29] width 55 height 18
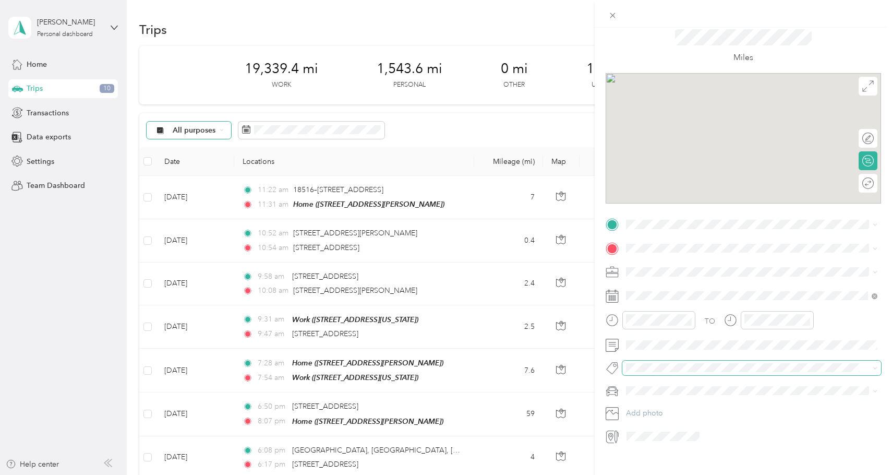
scroll to position [41, 0]
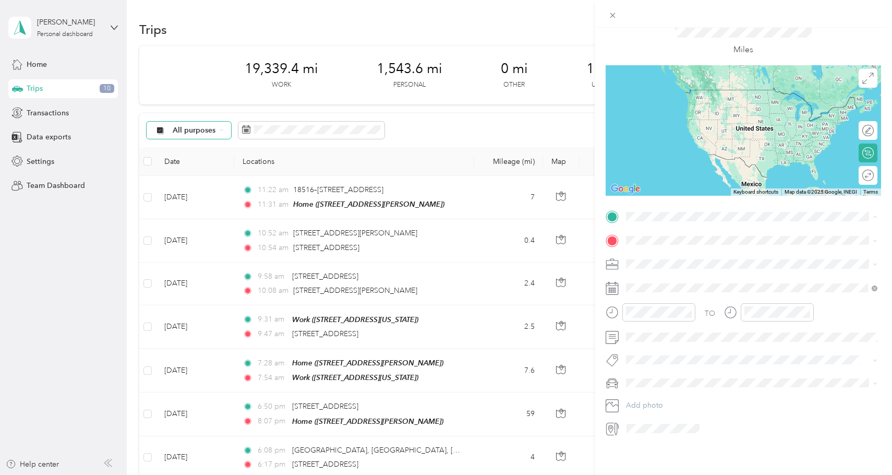
click at [666, 263] on div "Home 13519 Rye St, Sherman Oaks, CA, United States , 91423, Los Angeles, CA, Un…" at bounding box center [708, 264] width 124 height 22
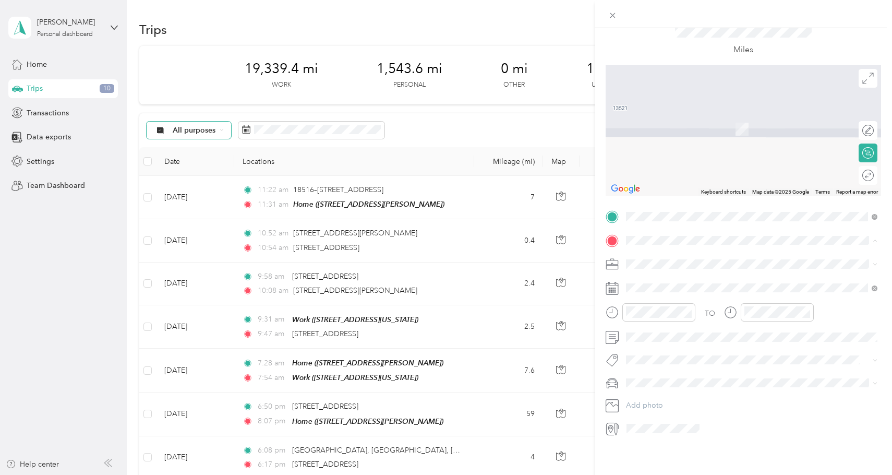
click at [655, 291] on span "13519 Rye St, Sherman Oaks, CA, United States , 91423, Los Angeles, CA, United …" at bounding box center [708, 293] width 124 height 9
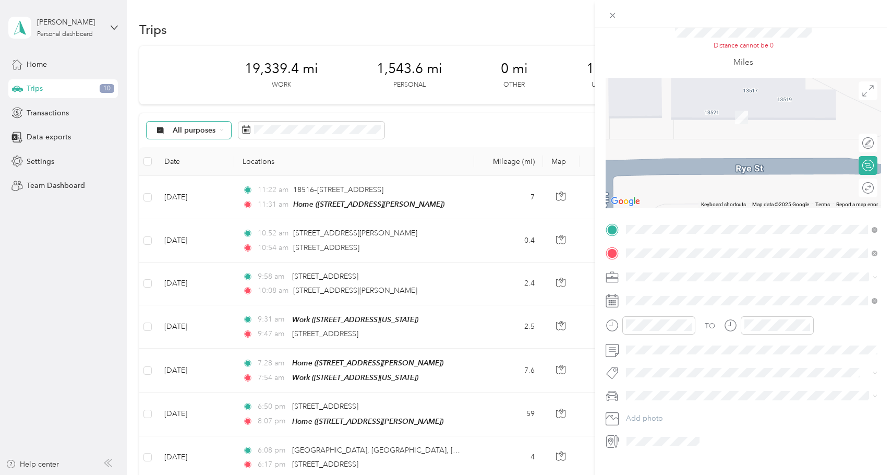
click at [699, 443] on span at bounding box center [663, 441] width 80 height 17
click at [647, 413] on span "Stella" at bounding box center [658, 413] width 58 height 9
click at [875, 233] on span at bounding box center [751, 229] width 259 height 17
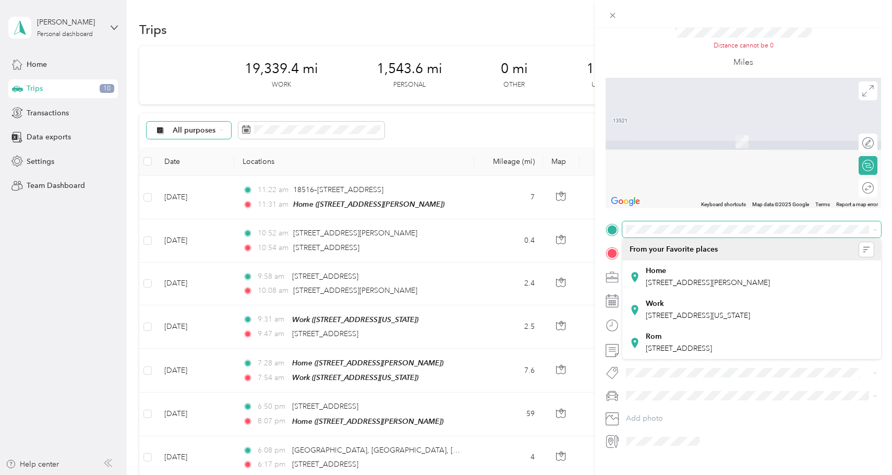
click at [802, 220] on div "New Trip Save This trip cannot be edited because it is either under review, app…" at bounding box center [742, 221] width 275 height 455
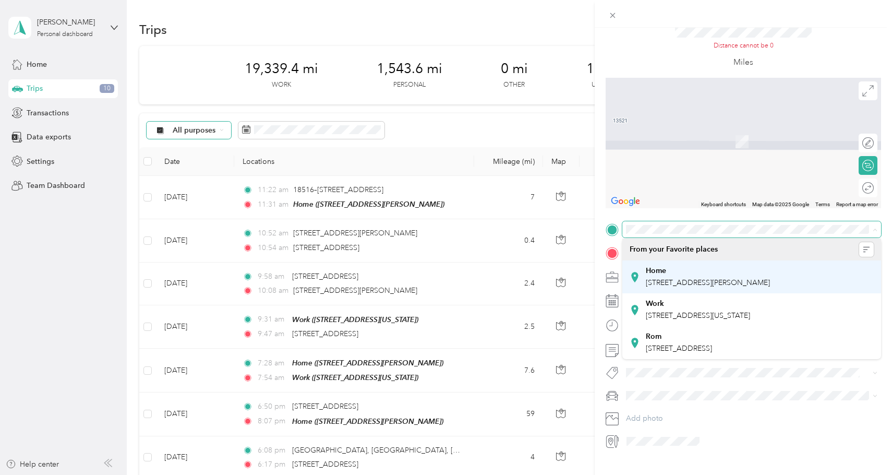
click at [728, 281] on span "13519 Rye St, Sherman Oaks, CA, United States , 91423, Los Angeles, CA, United …" at bounding box center [708, 282] width 124 height 9
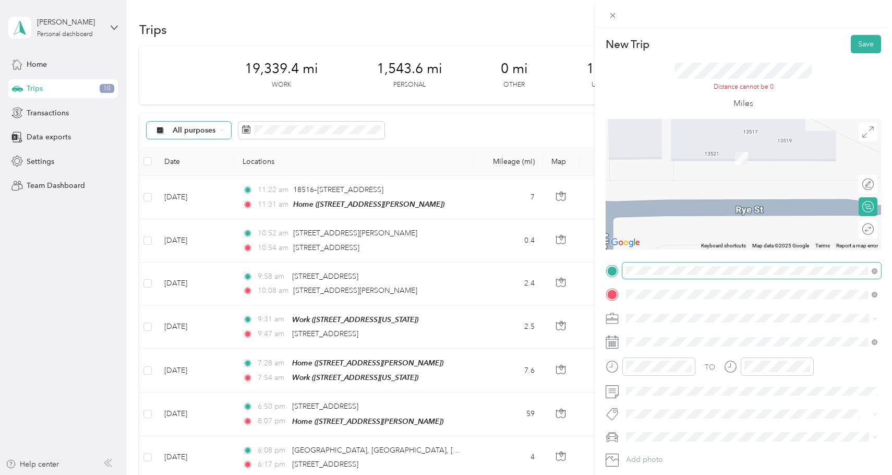
scroll to position [13, 0]
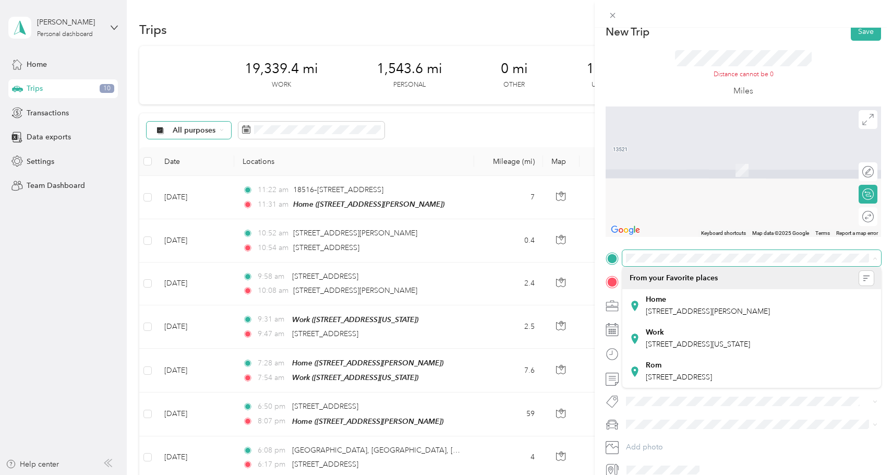
click at [888, 250] on form "New Trip Save This trip cannot be edited because it is either under review, app…" at bounding box center [742, 249] width 297 height 455
click at [882, 253] on form "New Trip Save This trip cannot be edited because it is either under review, app…" at bounding box center [742, 249] width 297 height 455
click at [873, 257] on icon at bounding box center [874, 258] width 5 height 5
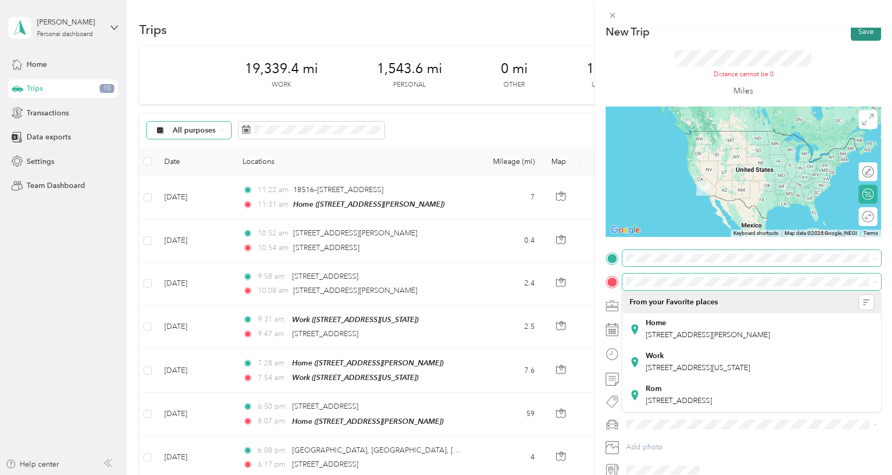
click at [867, 36] on button "Save" at bounding box center [865, 31] width 30 height 18
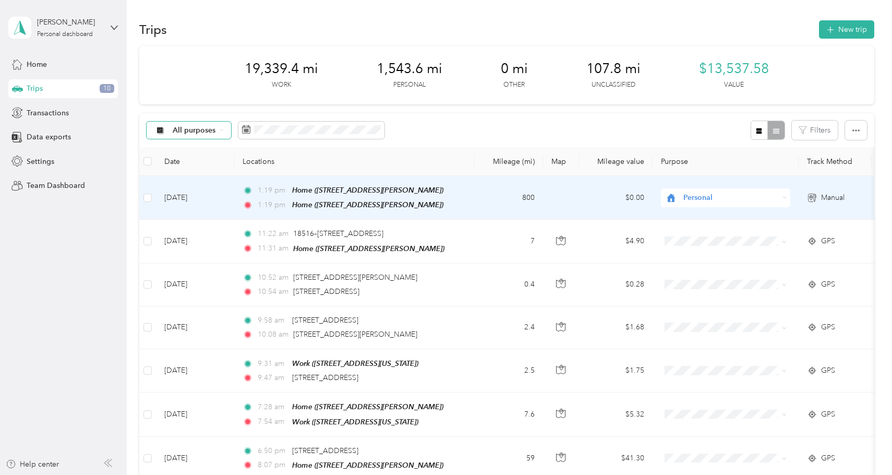
click at [193, 197] on td "Sep 29, 2025" at bounding box center [195, 198] width 78 height 44
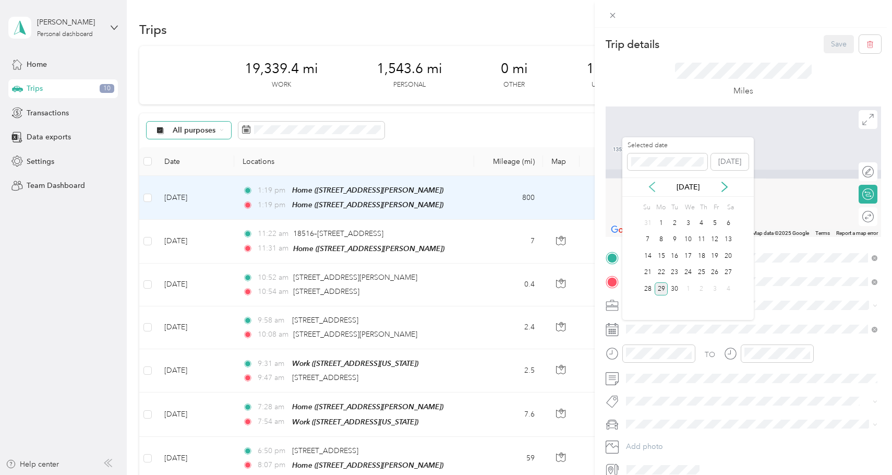
click at [652, 184] on icon at bounding box center [651, 186] width 5 height 9
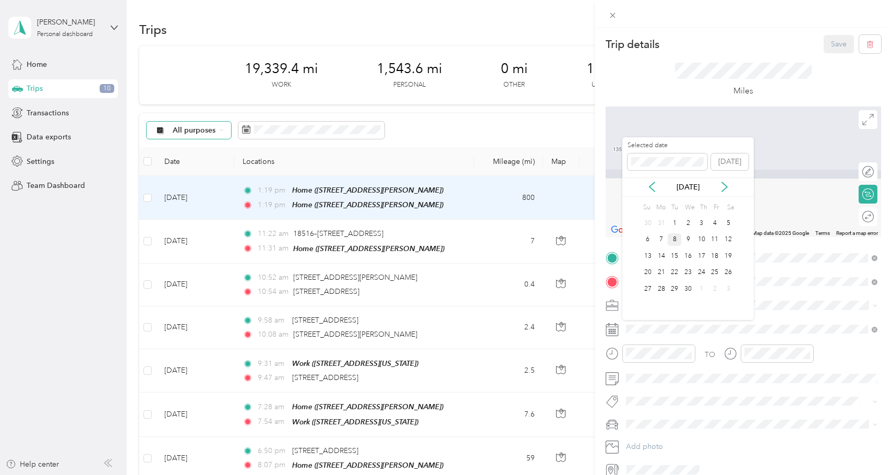
click at [677, 237] on div "8" at bounding box center [674, 239] width 14 height 13
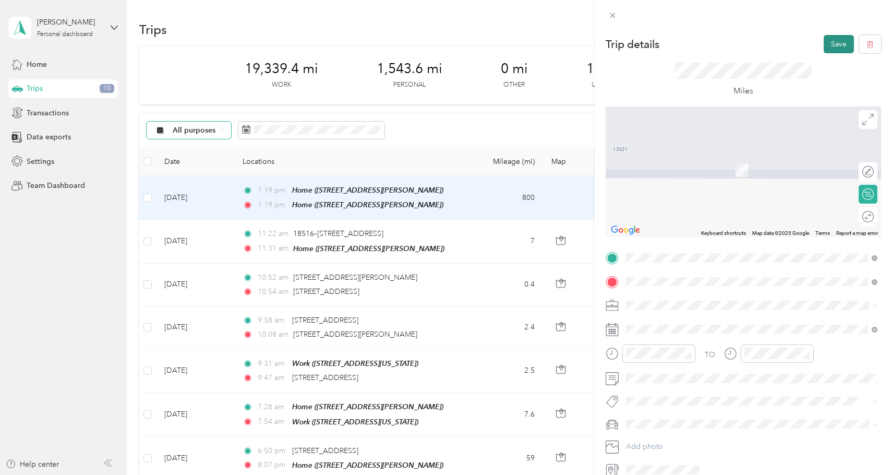
click at [842, 46] on button "Save" at bounding box center [838, 44] width 30 height 18
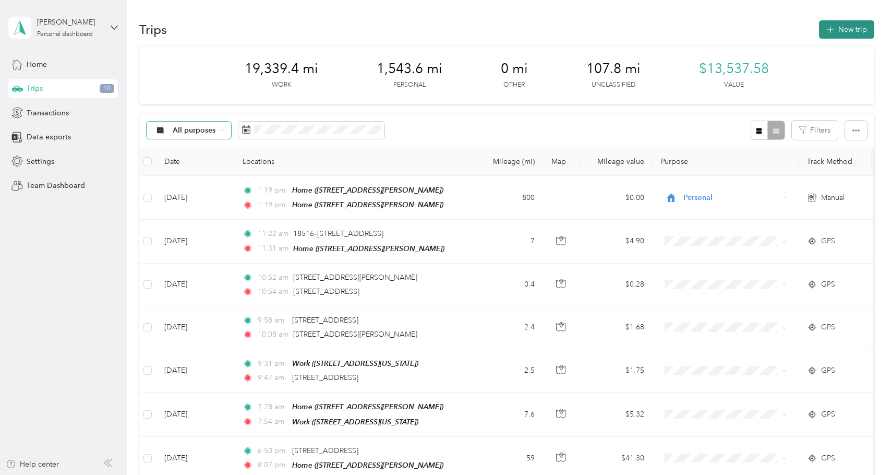
click at [836, 31] on icon "button" at bounding box center [830, 30] width 12 height 12
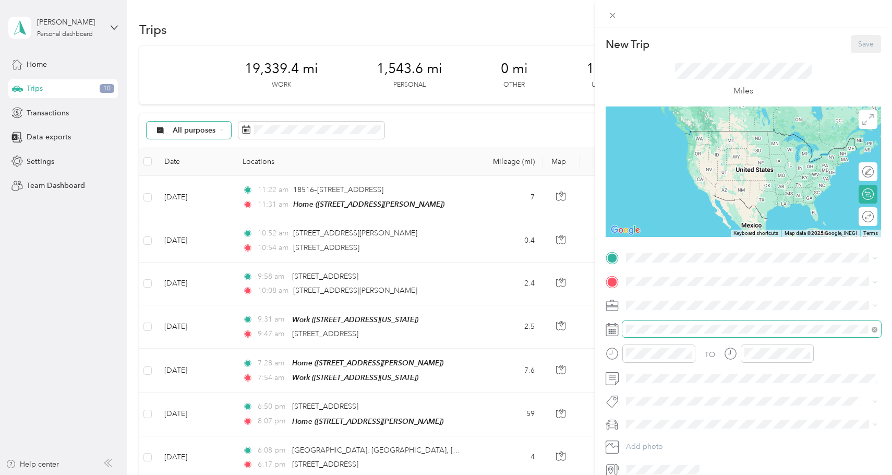
click at [661, 323] on span at bounding box center [751, 329] width 259 height 17
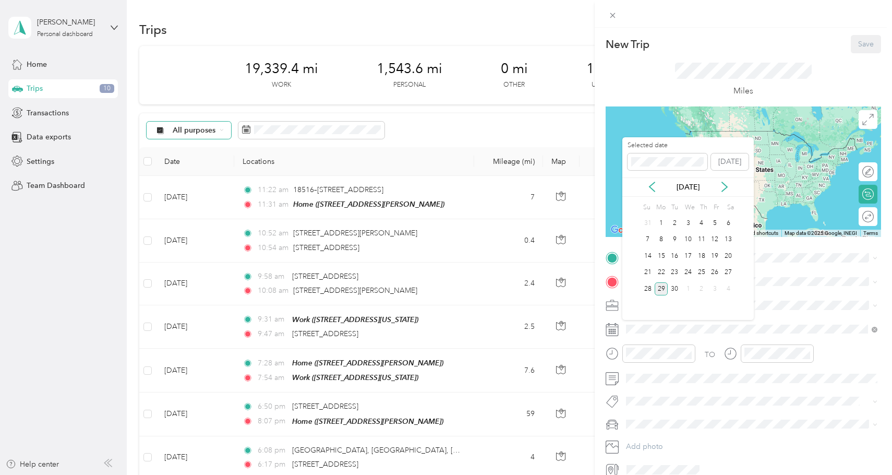
click at [646, 186] on div "Sep 2025" at bounding box center [687, 186] width 131 height 11
click at [659, 186] on div "Sep 2025" at bounding box center [687, 186] width 131 height 11
click at [652, 186] on icon at bounding box center [652, 186] width 10 height 10
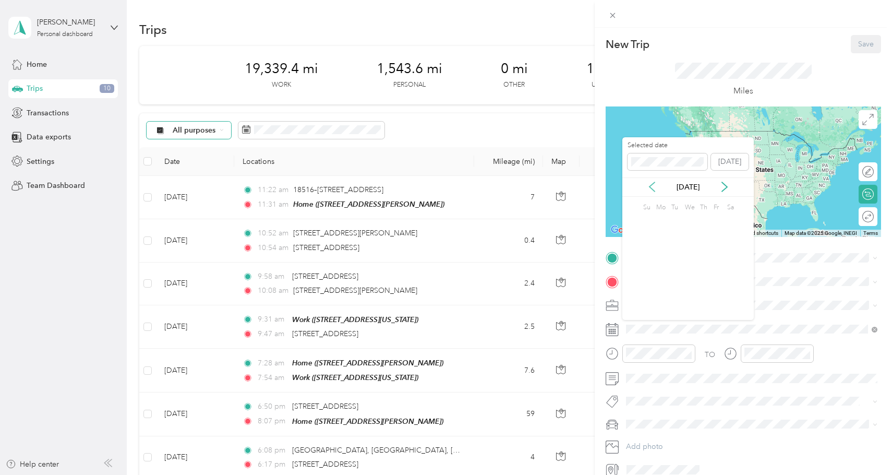
click at [652, 186] on icon at bounding box center [652, 186] width 10 height 10
click at [661, 272] on div "21" at bounding box center [661, 272] width 14 height 13
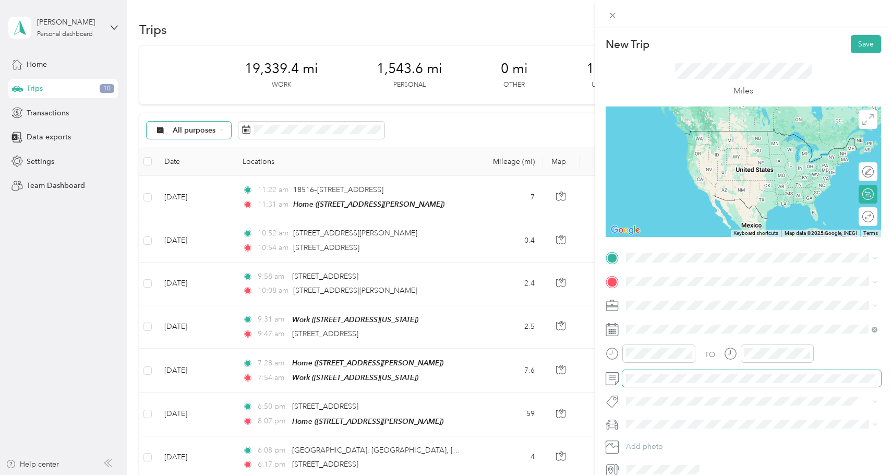
click at [658, 383] on span at bounding box center [751, 378] width 259 height 17
click at [640, 446] on li "Stella" at bounding box center [751, 442] width 259 height 18
click at [649, 319] on div "Work" at bounding box center [751, 323] width 244 height 11
click at [857, 46] on button "Save" at bounding box center [865, 44] width 30 height 18
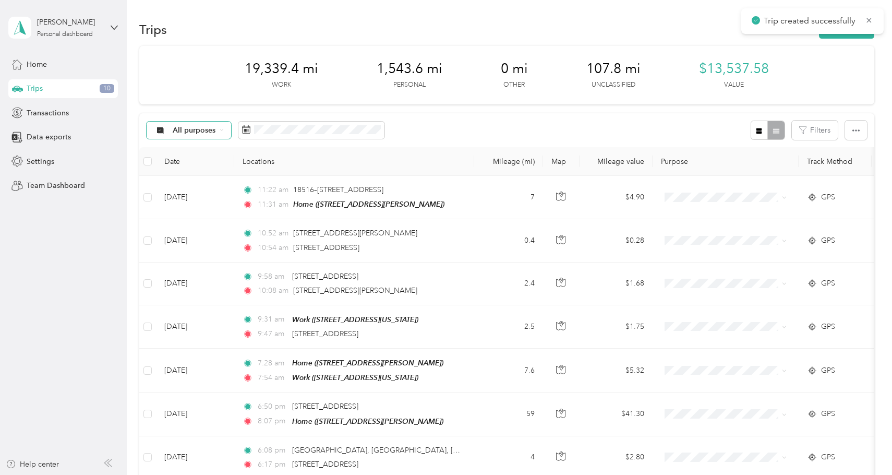
click at [516, 157] on th "Mileage (mi)" at bounding box center [508, 161] width 69 height 29
click at [526, 159] on th "Mileage (mi)" at bounding box center [508, 161] width 69 height 29
click at [815, 126] on button "Filters" at bounding box center [815, 129] width 46 height 19
click at [790, 237] on span at bounding box center [791, 245] width 89 height 17
click at [777, 247] on div "Home" at bounding box center [791, 245] width 74 height 11
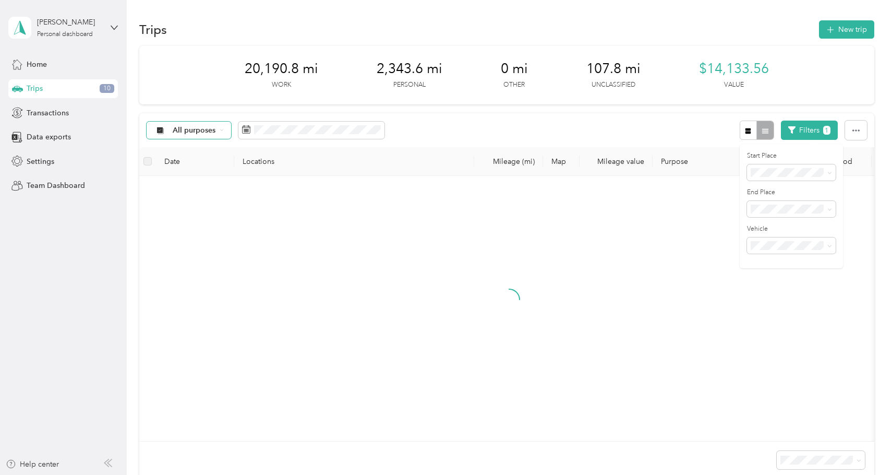
click at [773, 278] on span "Home" at bounding box center [764, 281] width 20 height 9
click at [771, 187] on span "Anywhere" at bounding box center [770, 190] width 33 height 9
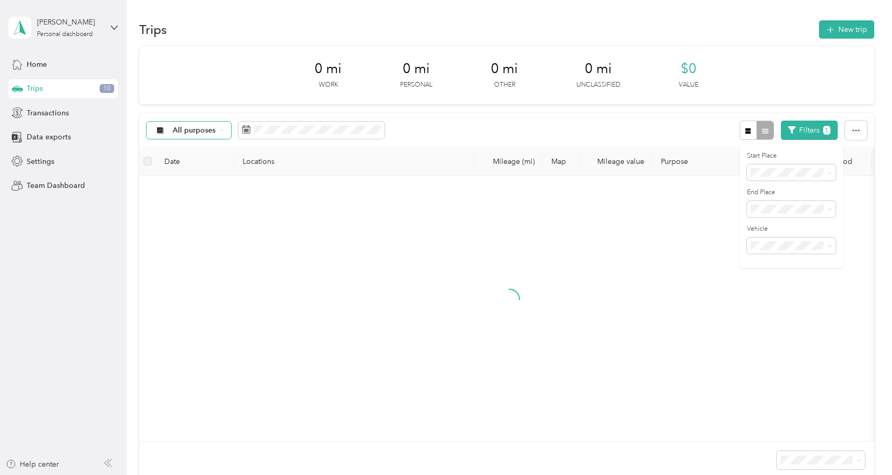
click at [771, 195] on label "End Place" at bounding box center [791, 192] width 89 height 9
click at [771, 221] on div "Start Place End Place Vehicle" at bounding box center [790, 206] width 103 height 124
click at [772, 227] on span "Anywhere" at bounding box center [770, 227] width 33 height 9
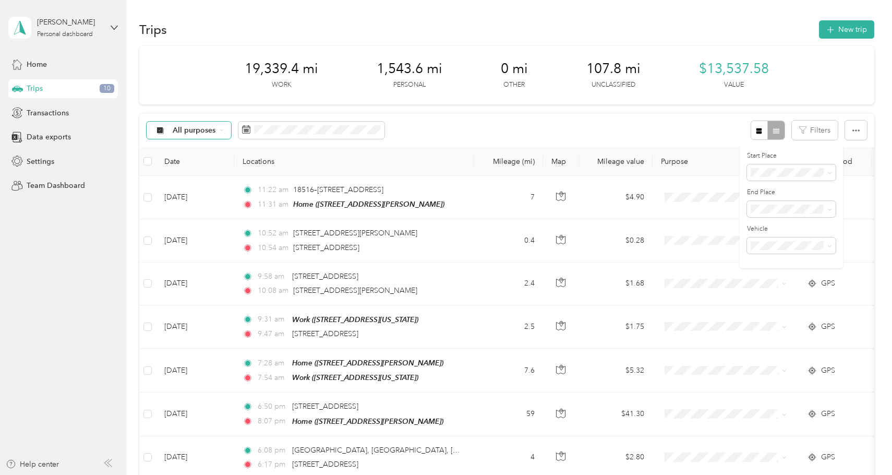
click at [606, 119] on div "All purposes Filters" at bounding box center [506, 130] width 734 height 34
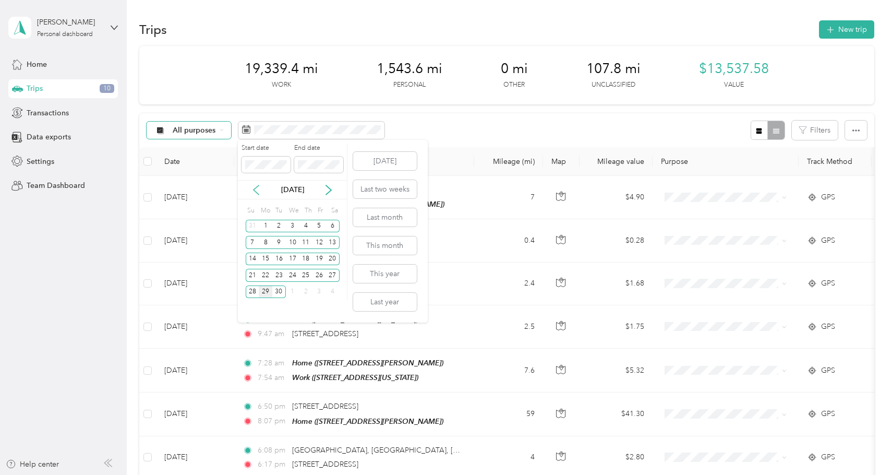
click at [254, 188] on icon at bounding box center [255, 189] width 5 height 9
click at [252, 189] on icon at bounding box center [256, 190] width 10 height 10
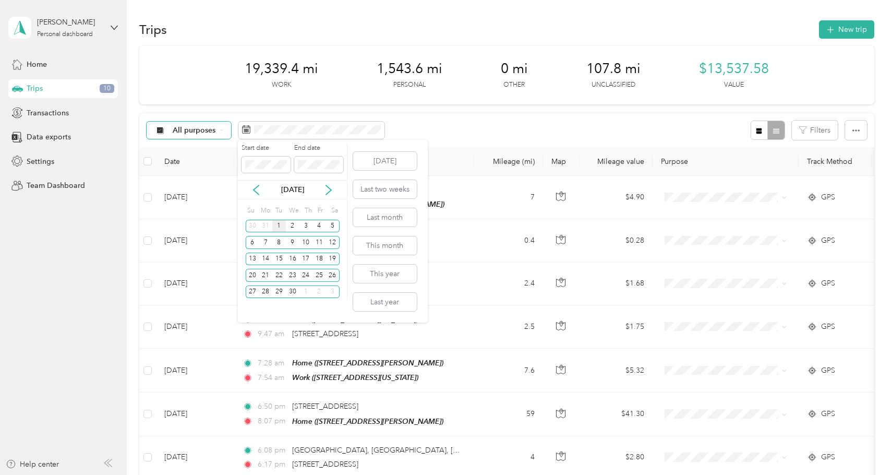
click at [282, 221] on div "1" at bounding box center [279, 226] width 14 height 13
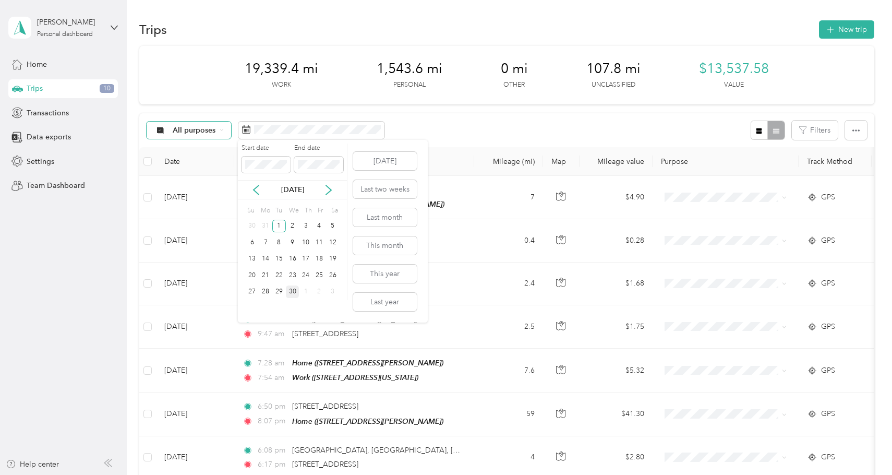
click at [294, 296] on div "30" at bounding box center [293, 291] width 14 height 13
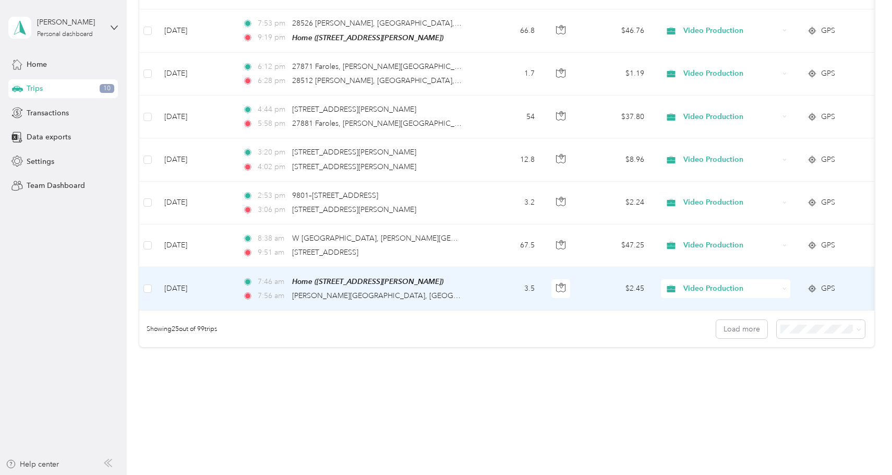
scroll to position [947, 0]
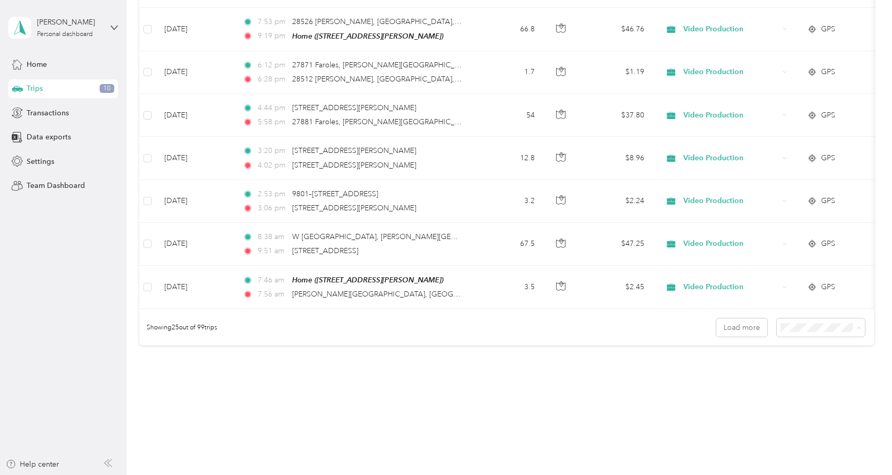
click at [790, 374] on span "100 per load" at bounding box center [810, 378] width 43 height 9
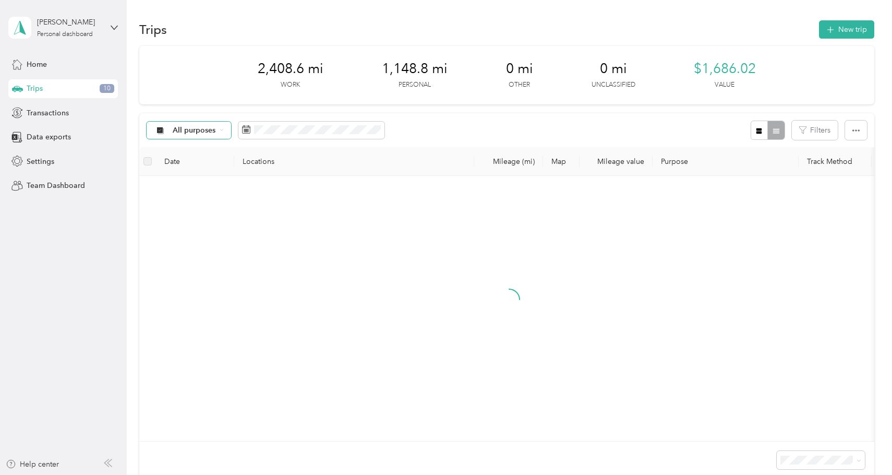
click at [483, 123] on div "All purposes Filters" at bounding box center [506, 130] width 734 height 34
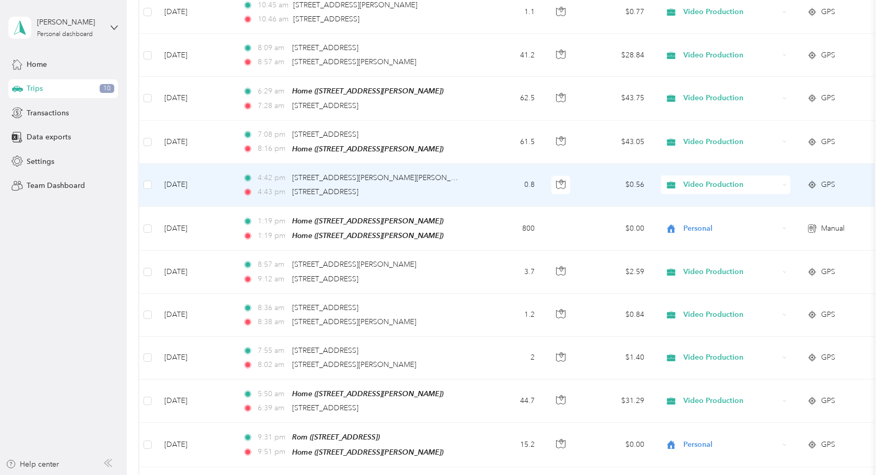
scroll to position [1487, 0]
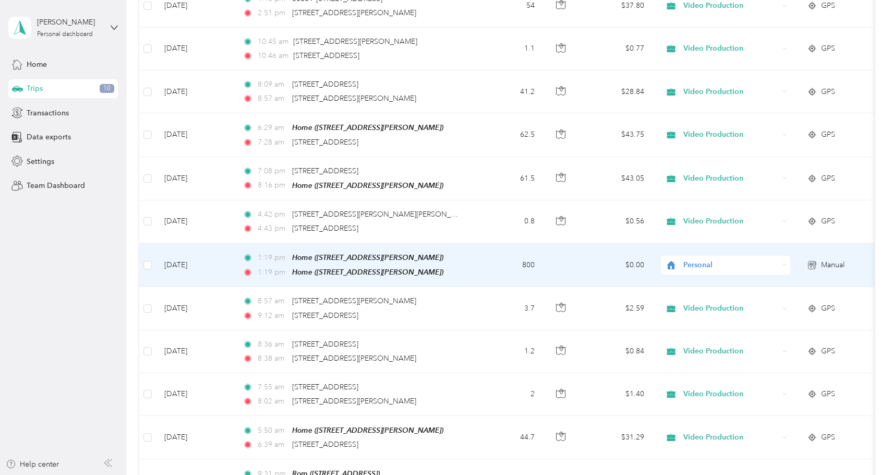
click at [697, 259] on span "Personal" at bounding box center [730, 264] width 95 height 11
click at [697, 281] on span "Work" at bounding box center [735, 279] width 96 height 11
click at [710, 262] on span "Personal" at bounding box center [730, 264] width 95 height 11
click at [702, 282] on li "Work" at bounding box center [725, 279] width 129 height 18
click at [698, 264] on span "Personal" at bounding box center [730, 264] width 95 height 11
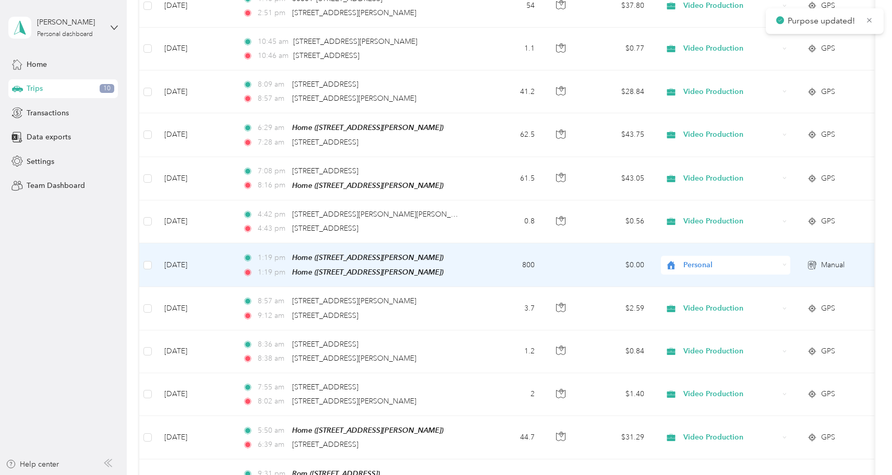
click at [702, 318] on span "Video Production" at bounding box center [735, 315] width 96 height 11
click at [713, 261] on span "Personal" at bounding box center [730, 264] width 95 height 11
click at [705, 280] on span "Work" at bounding box center [735, 279] width 96 height 11
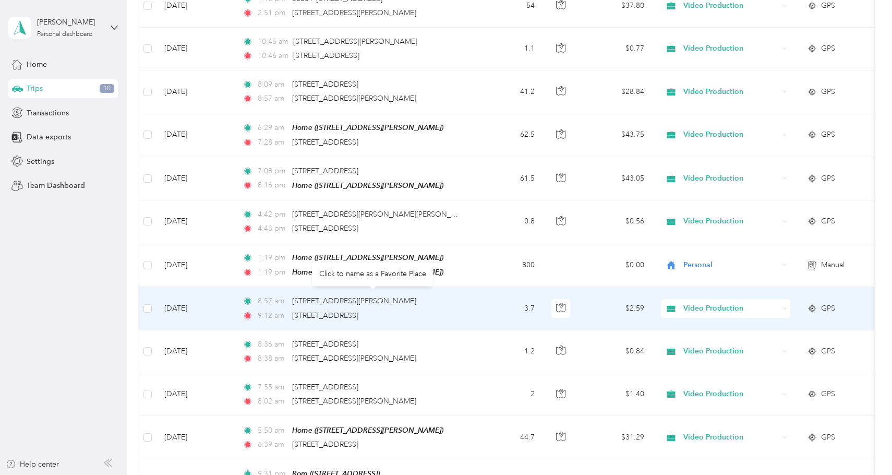
click at [381, 262] on div "Click to name as a Favorite Place" at bounding box center [372, 274] width 121 height 26
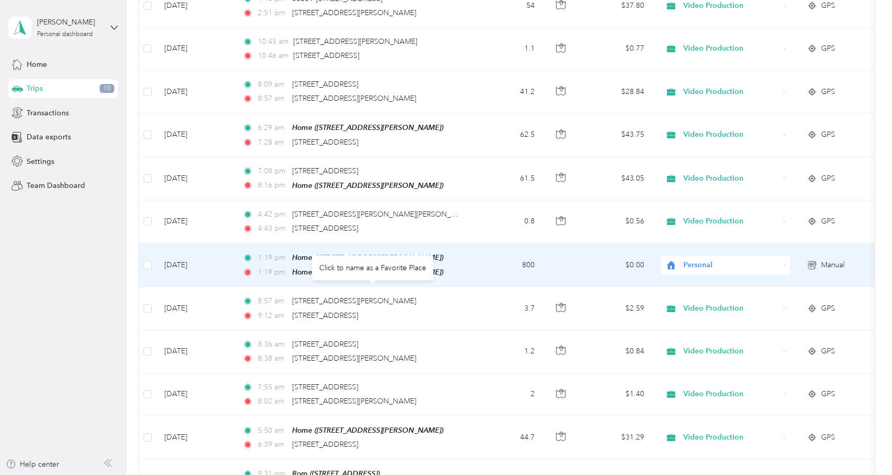
click at [187, 247] on td "Apr 8, 2025" at bounding box center [195, 265] width 78 height 44
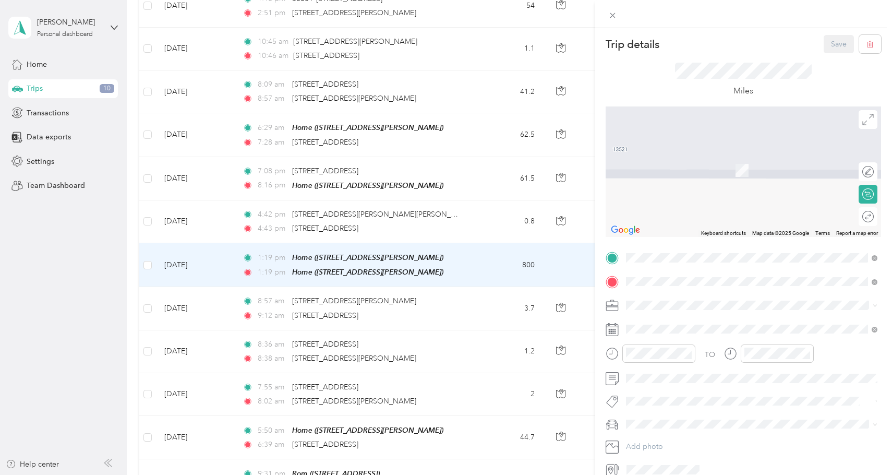
scroll to position [41, 0]
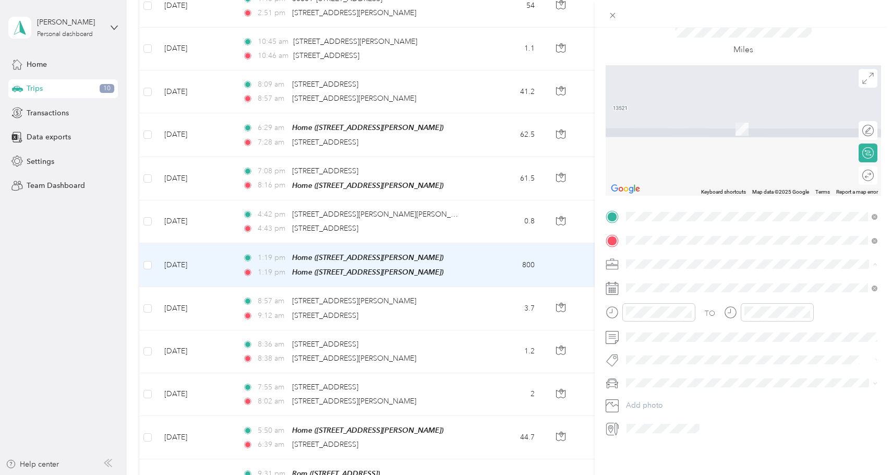
click at [659, 280] on div "Work" at bounding box center [751, 282] width 244 height 11
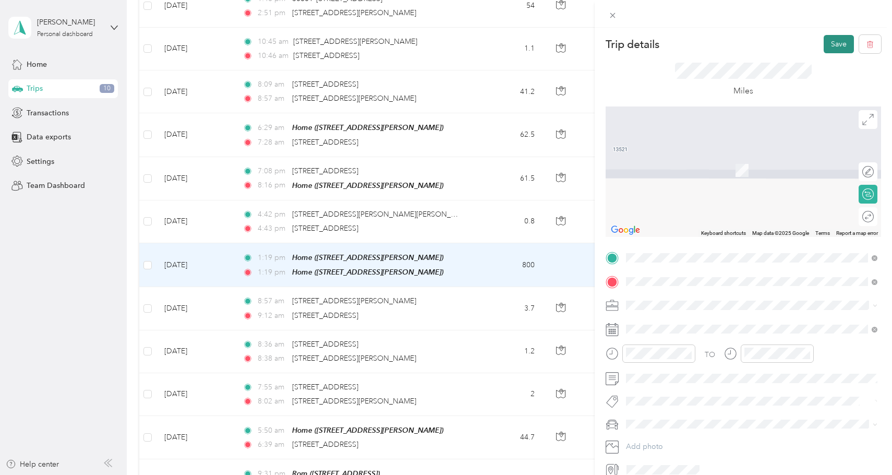
click at [842, 43] on button "Save" at bounding box center [838, 44] width 30 height 18
click at [835, 46] on button "Save" at bounding box center [838, 44] width 30 height 18
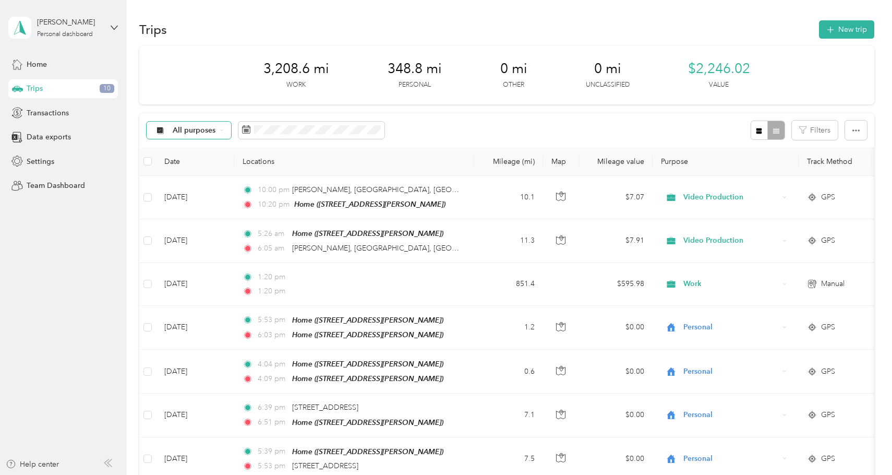
click at [486, 19] on div "Trips New trip" at bounding box center [506, 29] width 734 height 22
click at [273, 137] on span at bounding box center [311, 130] width 146 height 18
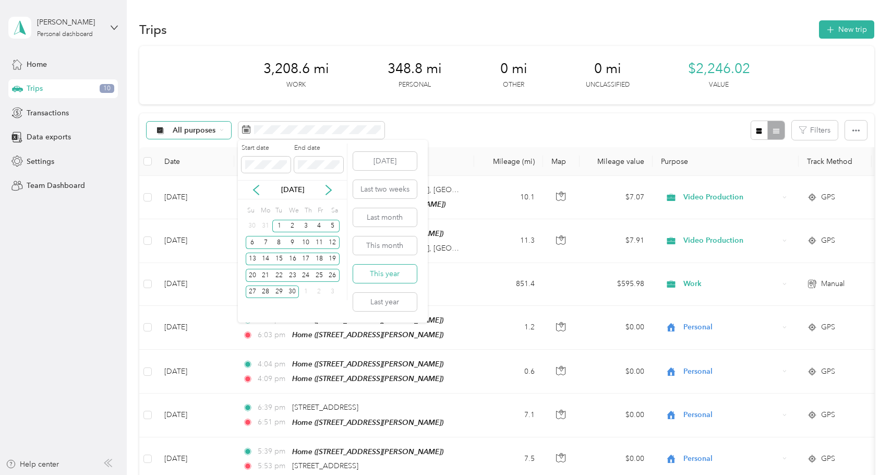
click at [395, 270] on button "This year" at bounding box center [385, 273] width 64 height 18
